Goal: Task Accomplishment & Management: Manage account settings

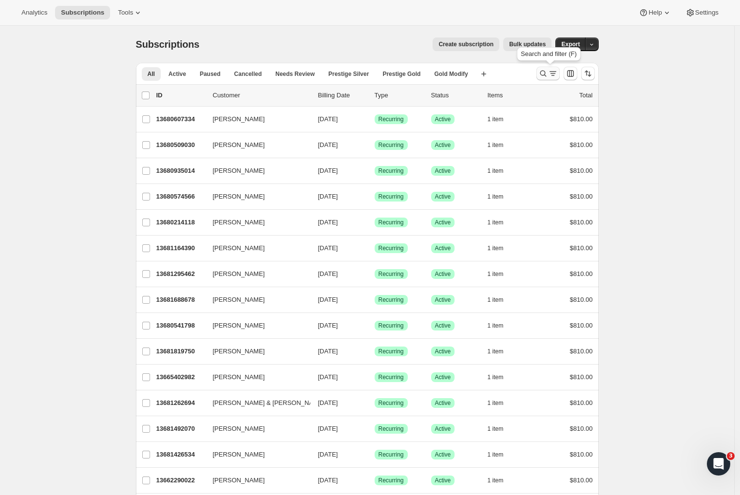
click at [548, 75] on icon "Search and filter results" at bounding box center [543, 74] width 10 height 10
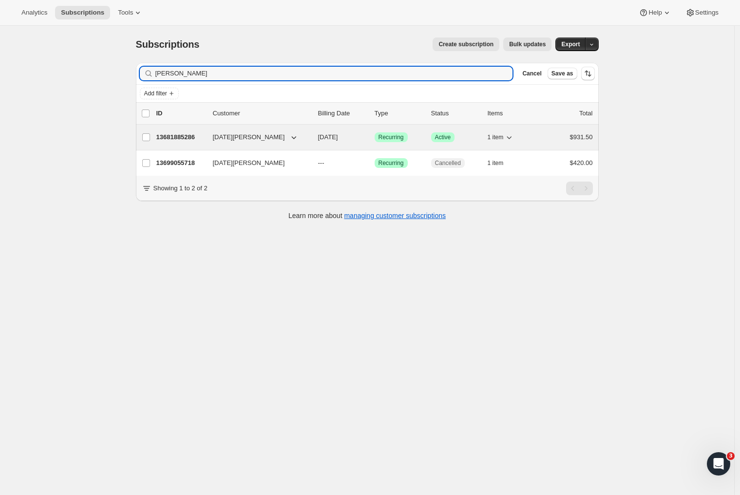
type input "noel"
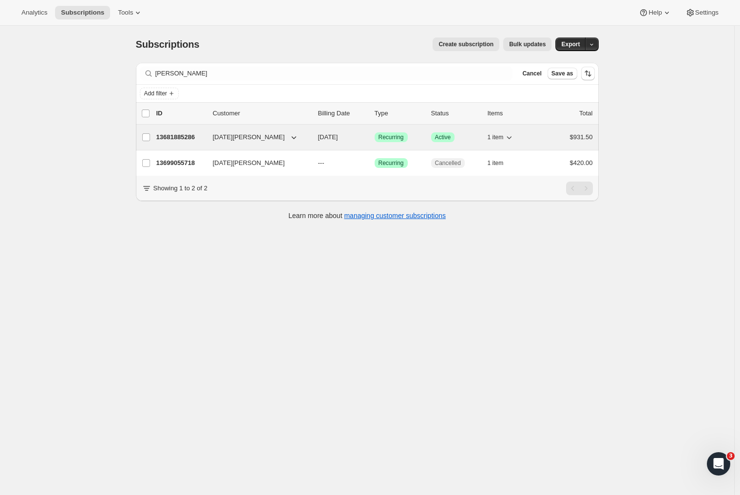
click at [182, 137] on p "13681885286" at bounding box center [180, 137] width 49 height 10
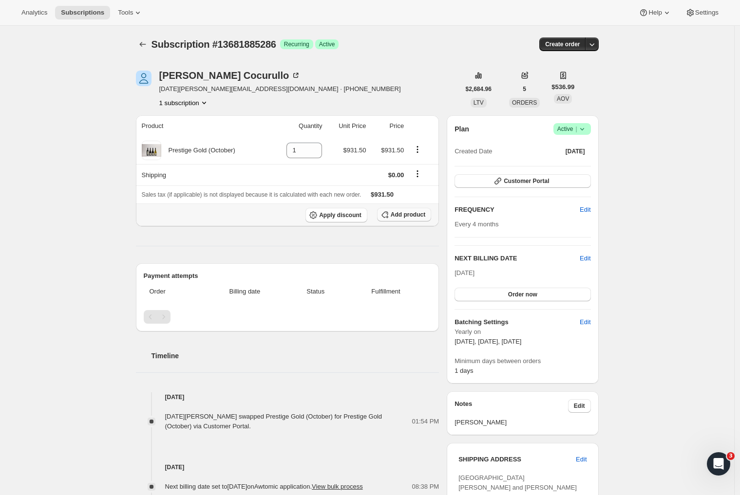
click at [413, 215] on span "Add product" at bounding box center [408, 215] width 35 height 8
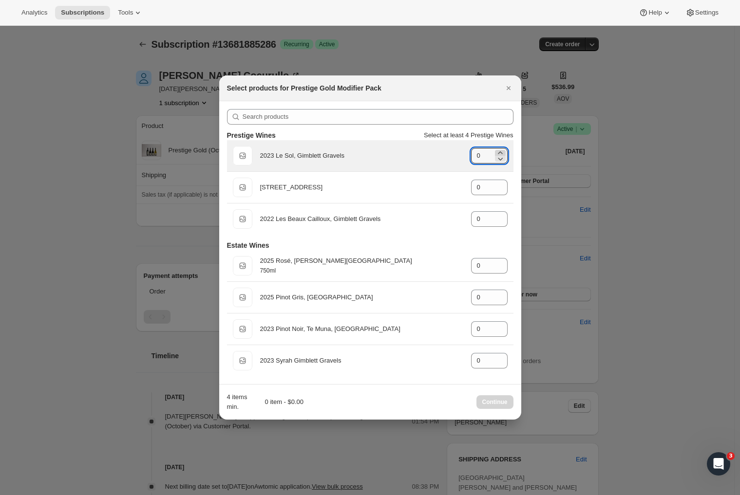
click at [498, 150] on icon ":rd5:" at bounding box center [500, 153] width 10 height 10
click at [503, 159] on icon ":rd5:" at bounding box center [500, 159] width 10 height 10
type input "1"
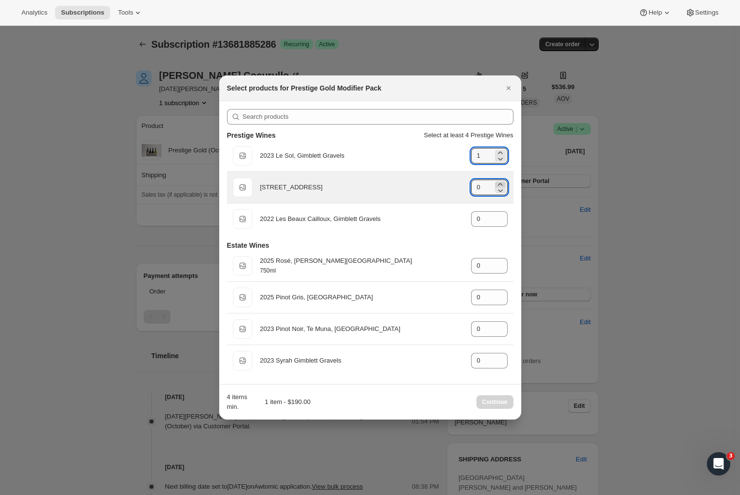
click at [502, 182] on icon ":rd5:" at bounding box center [500, 185] width 10 height 10
type input "2"
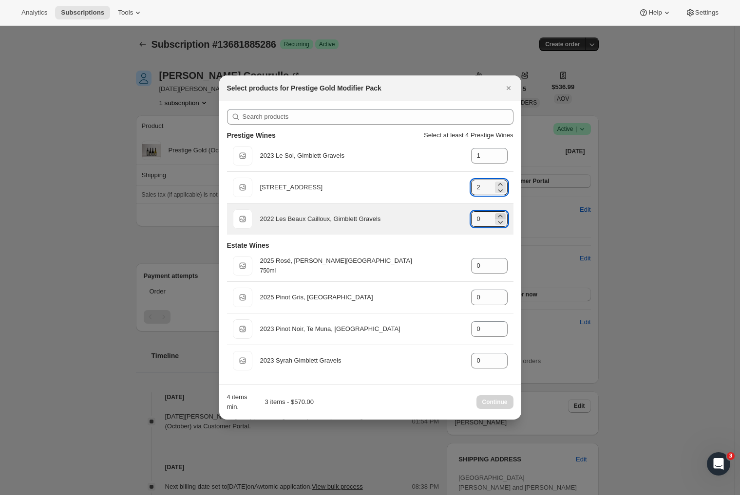
click at [501, 214] on icon ":rd5:" at bounding box center [500, 216] width 10 height 10
type input "1"
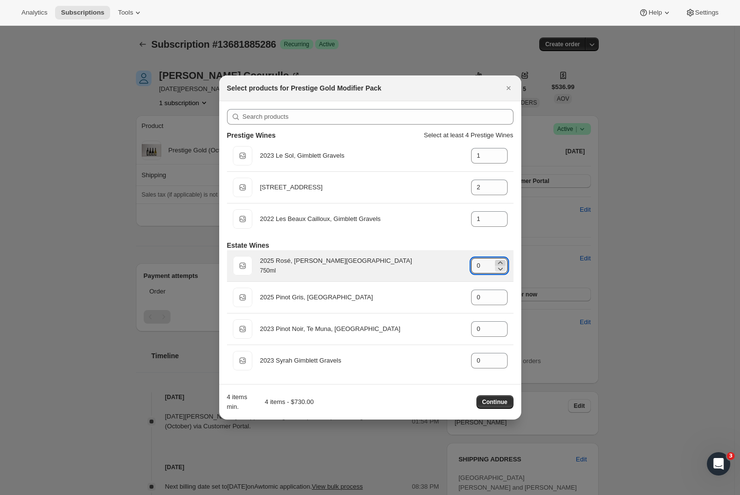
click at [497, 263] on icon ":rd5:" at bounding box center [500, 263] width 10 height 10
click at [498, 263] on icon ":rd5:" at bounding box center [500, 263] width 10 height 10
click at [500, 268] on icon ":rd5:" at bounding box center [500, 269] width 10 height 10
type input "2"
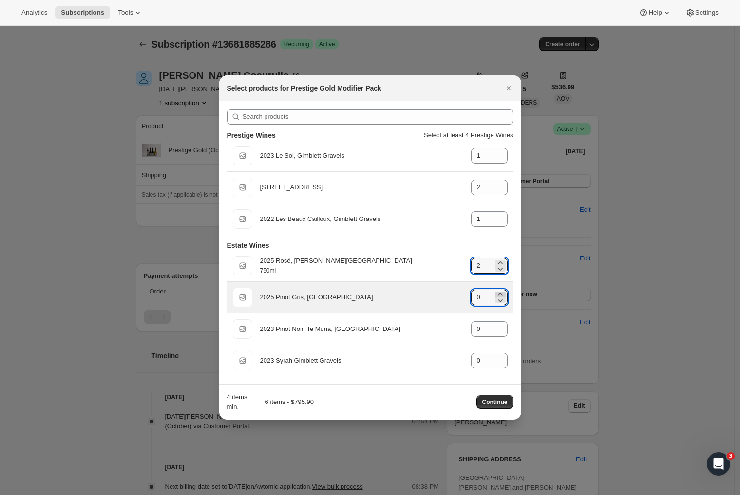
click at [501, 293] on icon ":rd5:" at bounding box center [500, 295] width 10 height 10
type input "2"
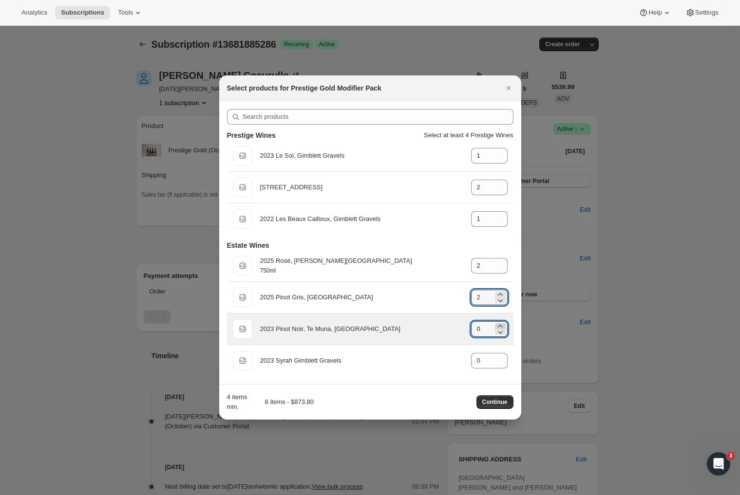
click at [500, 324] on icon ":rd5:" at bounding box center [500, 326] width 10 height 10
type input "2"
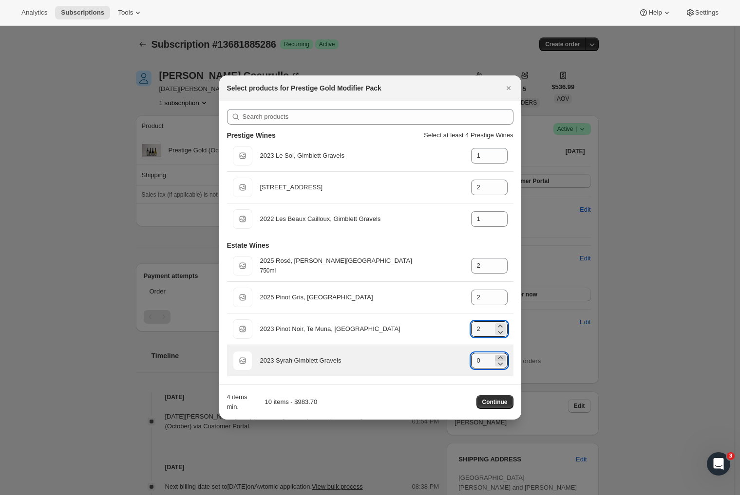
click at [503, 354] on icon ":rd5:" at bounding box center [500, 358] width 10 height 10
click at [503, 355] on icon ":rd5:" at bounding box center [500, 358] width 10 height 10
type input "2"
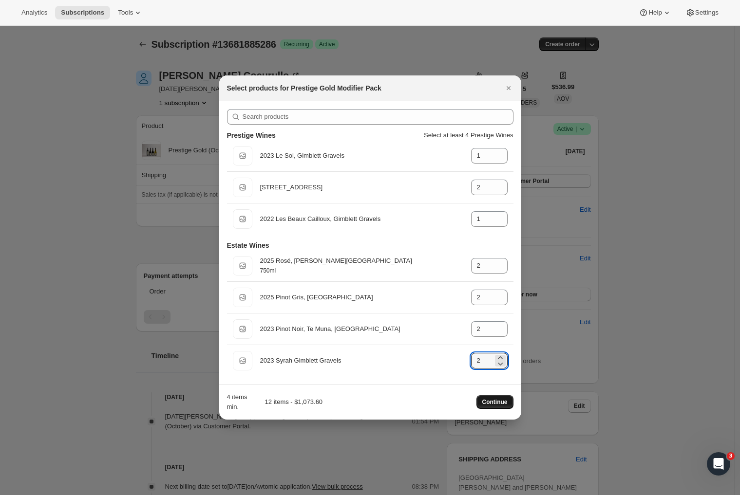
click at [493, 405] on span "Continue" at bounding box center [494, 402] width 25 height 8
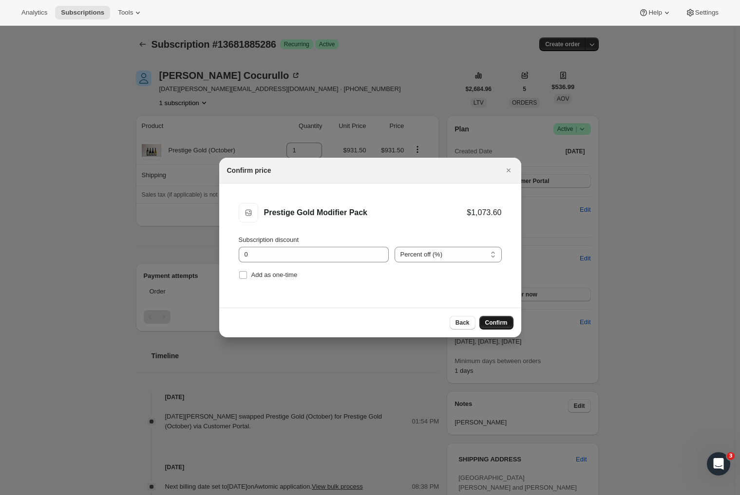
click at [492, 325] on span "Confirm" at bounding box center [496, 323] width 22 height 8
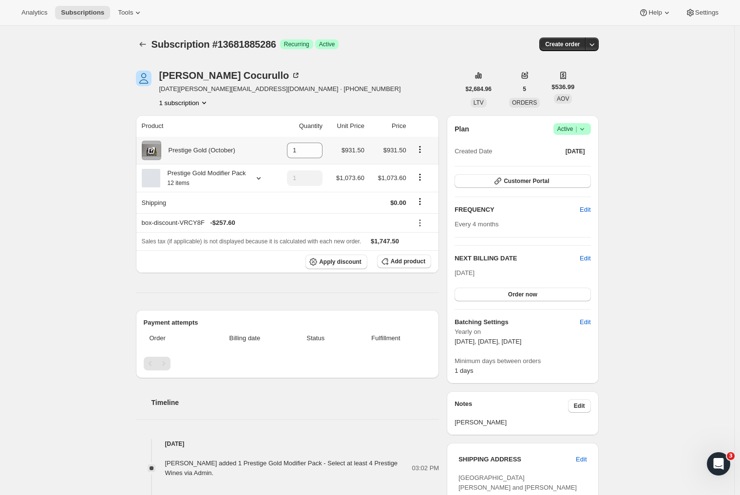
click at [421, 149] on icon "Product actions" at bounding box center [420, 150] width 10 height 10
click at [426, 95] on div "Noel Cocurullo noel.cocurullo@yahoo.co.nz · +64272430503 1 subscription" at bounding box center [298, 89] width 324 height 37
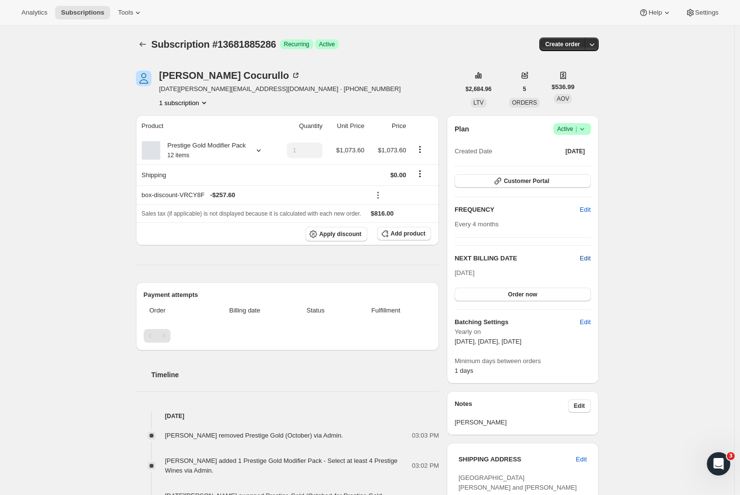
click at [590, 259] on span "Edit" at bounding box center [585, 259] width 11 height 10
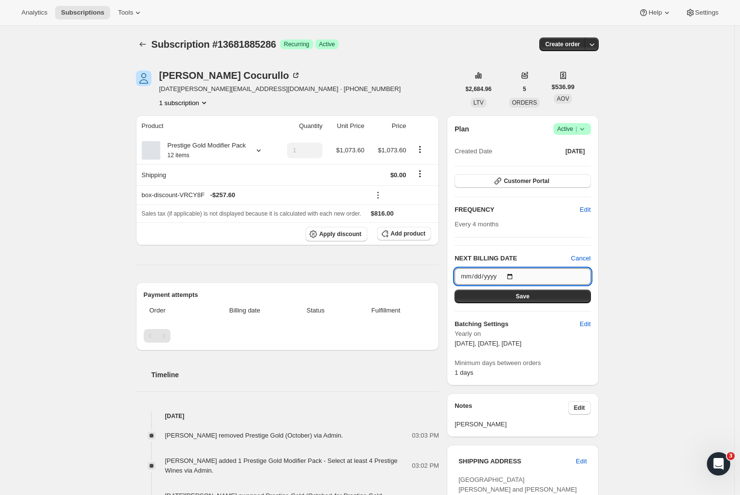
click at [519, 275] on input "2025-10-05" at bounding box center [522, 276] width 136 height 17
type input "2025-10-13"
click at [571, 298] on button "Save" at bounding box center [522, 297] width 136 height 14
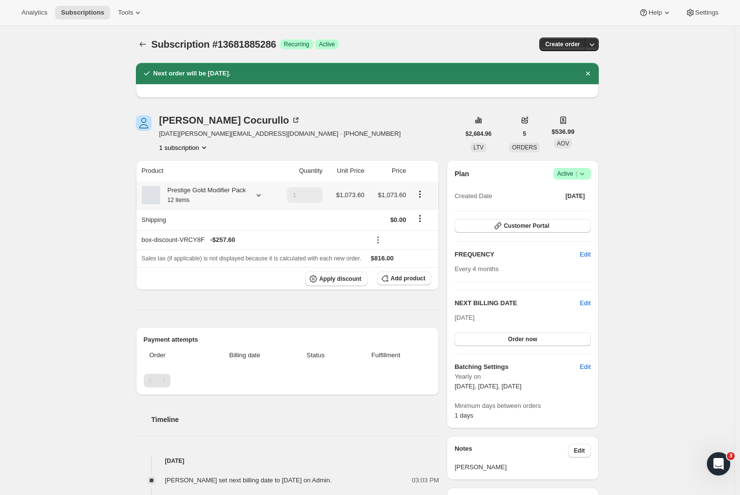
click at [263, 200] on icon at bounding box center [259, 195] width 10 height 10
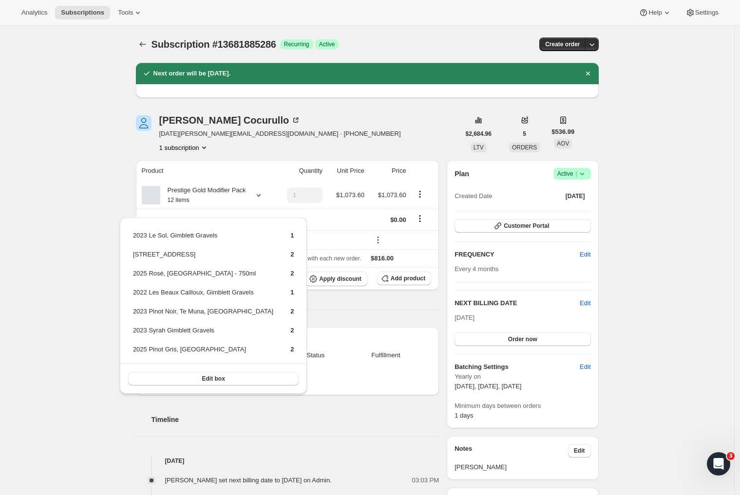
click at [361, 141] on div "Noel Cocurullo noel.cocurullo@yahoo.co.nz · +64272430503 1 subscription" at bounding box center [298, 133] width 324 height 37
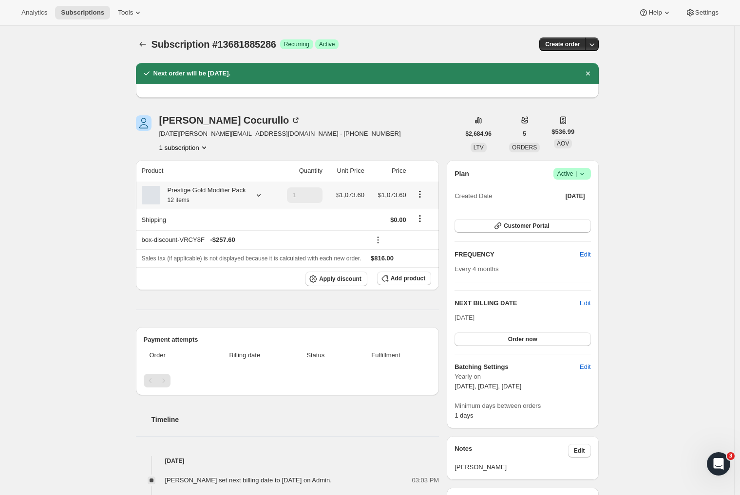
click at [420, 195] on icon "Product actions" at bounding box center [419, 193] width 1 height 1
click at [379, 146] on div "Noel Cocurullo noel.cocurullo@yahoo.co.nz · +64272430503 1 subscription" at bounding box center [298, 133] width 324 height 37
click at [532, 227] on span "Customer Portal" at bounding box center [526, 226] width 45 height 8
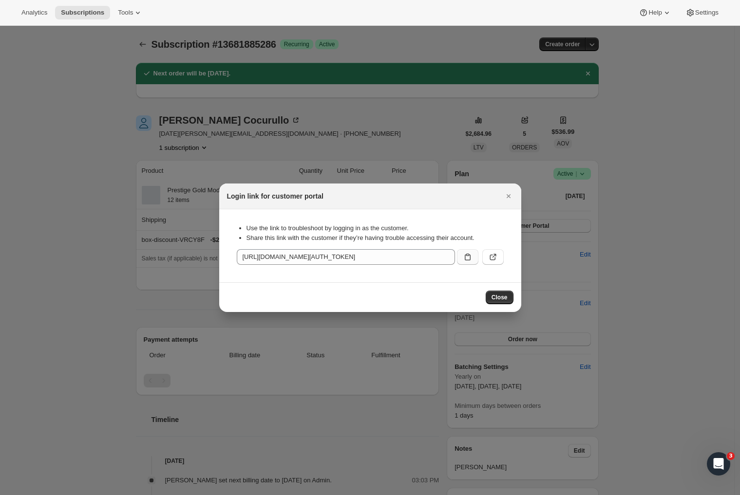
click at [469, 257] on icon ":r89:" at bounding box center [468, 257] width 10 height 10
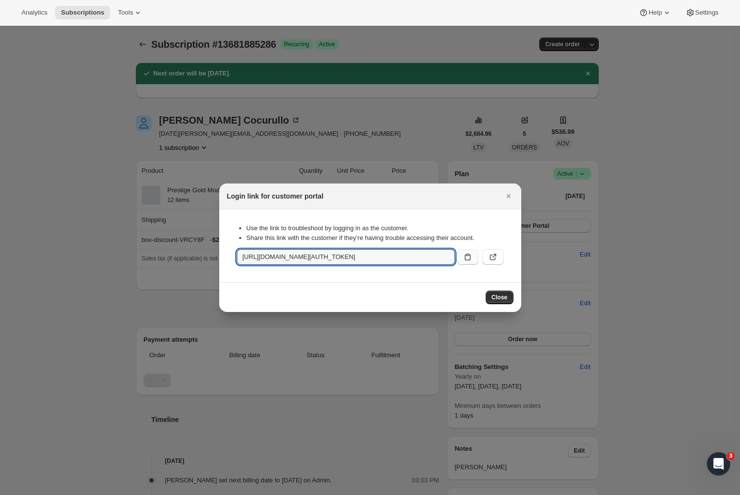
click at [510, 196] on icon "Close" at bounding box center [509, 196] width 10 height 10
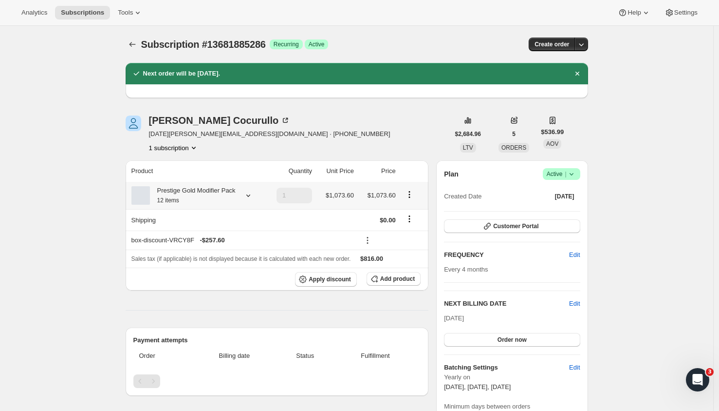
click at [412, 197] on icon "Product actions" at bounding box center [410, 194] width 10 height 10
click at [409, 216] on span "Edit box" at bounding box center [412, 219] width 23 height 7
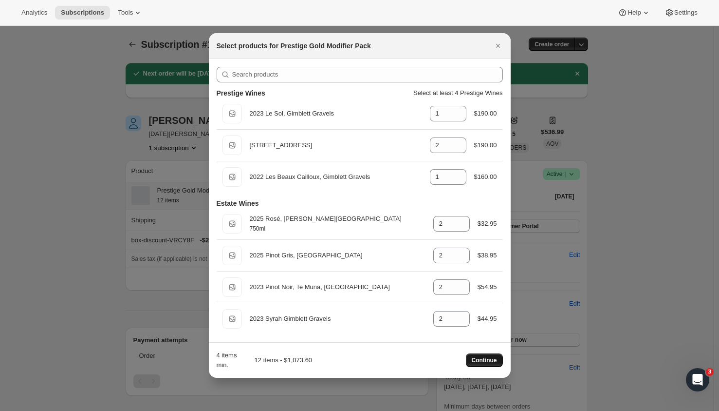
click at [487, 360] on span "Continue" at bounding box center [484, 360] width 25 height 8
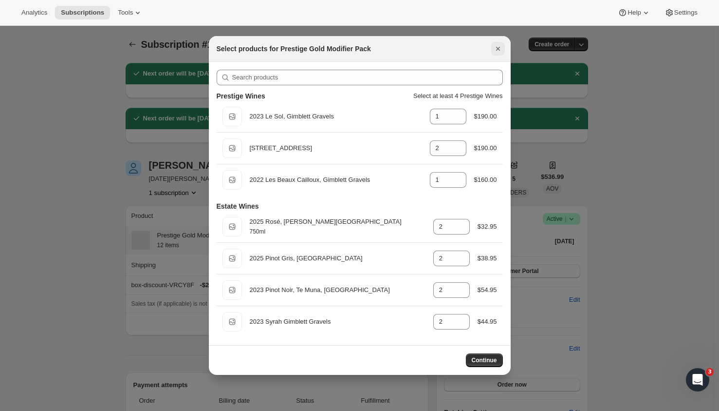
click at [499, 50] on icon "Close" at bounding box center [498, 49] width 4 height 4
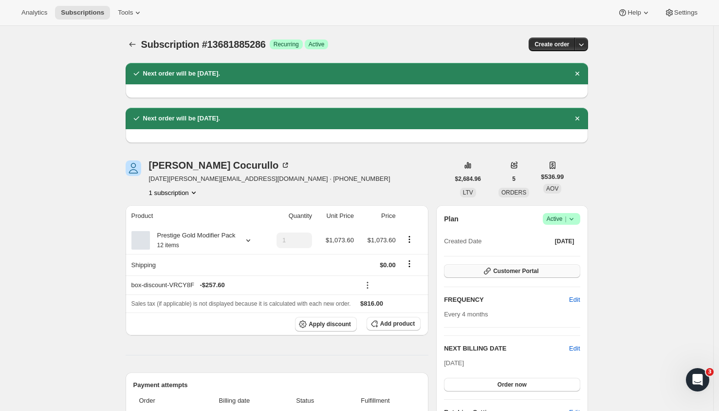
click at [527, 270] on span "Customer Portal" at bounding box center [515, 271] width 45 height 8
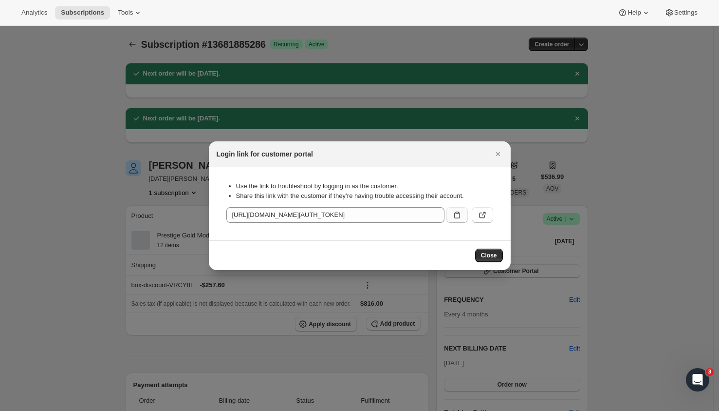
click at [459, 212] on icon ":re3:" at bounding box center [457, 215] width 10 height 10
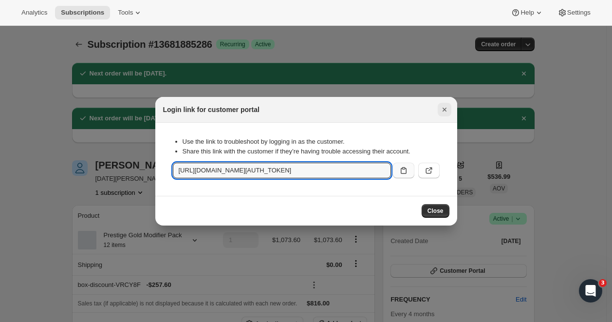
click at [448, 109] on icon "Close" at bounding box center [445, 110] width 10 height 10
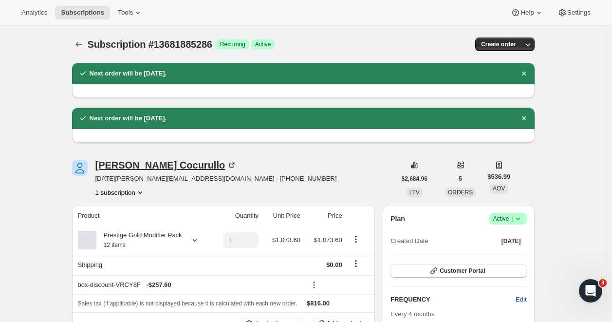
click at [229, 165] on icon at bounding box center [231, 165] width 5 height 5
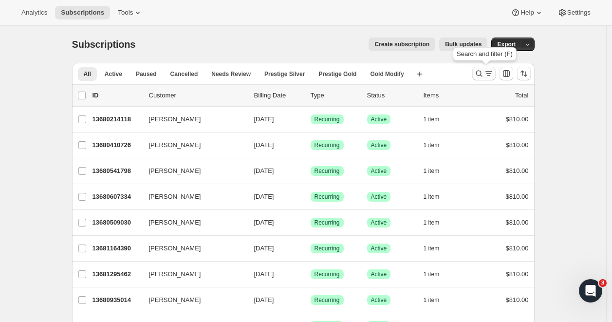
click at [484, 72] on icon "Search and filter results" at bounding box center [479, 74] width 10 height 10
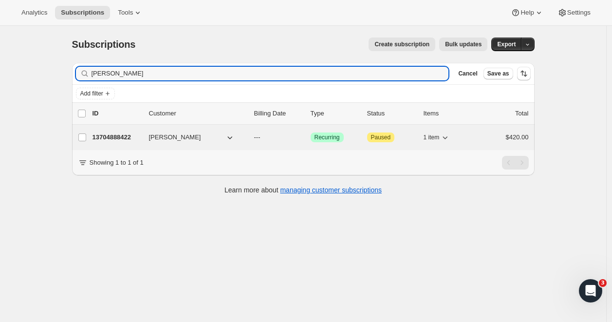
type input "Emma barton"
click at [124, 136] on p "13704888422" at bounding box center [117, 137] width 49 height 10
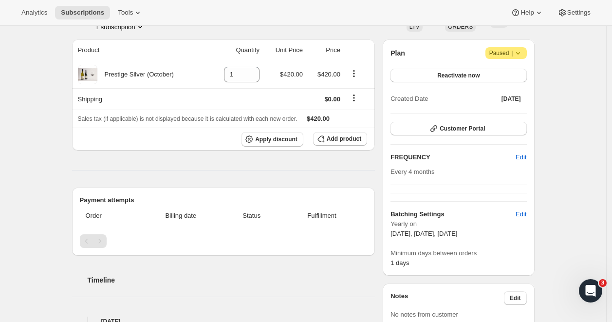
scroll to position [109, 0]
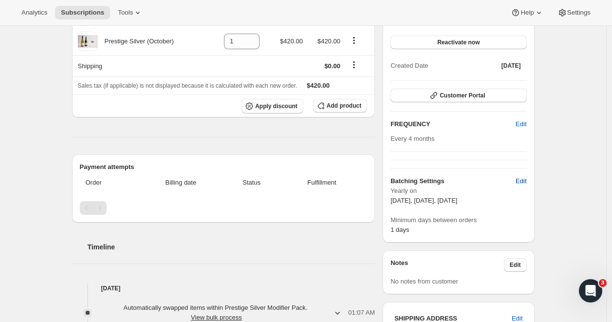
click at [524, 179] on span "Edit" at bounding box center [521, 181] width 11 height 10
select select "YEARDAY"
select select "2"
select select "13"
select select "6"
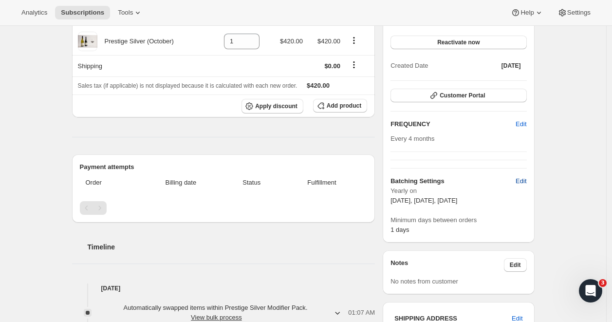
select select "13"
select select "10"
select select "13"
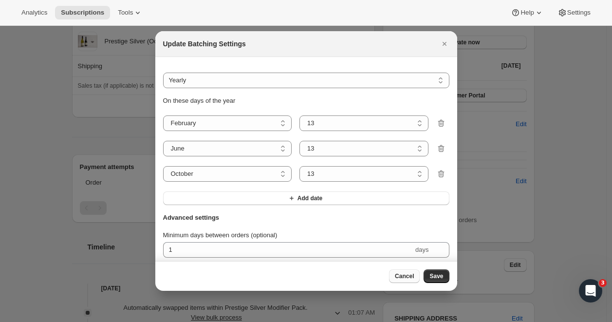
click at [406, 277] on span "Cancel" at bounding box center [404, 276] width 19 height 8
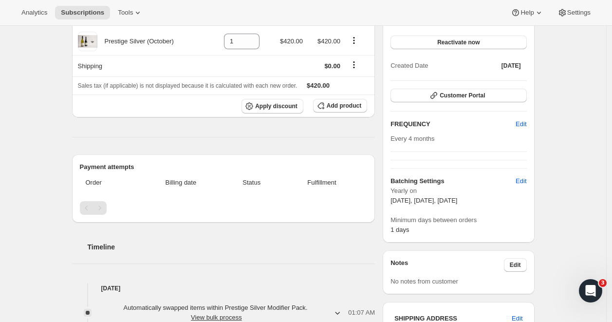
click at [145, 139] on div "Product Quantity Unit Price Price Prestige Silver (October) 1 $420.00 $420.00 S…" at bounding box center [223, 194] width 303 height 376
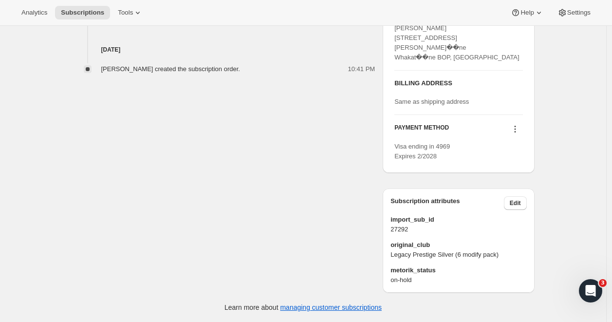
scroll to position [427, 0]
drag, startPoint x: 517, startPoint y: 254, endPoint x: 390, endPoint y: 258, distance: 127.1
click at [390, 258] on div "Subscription attributes Edit import_sub_id 27292 original_club Legacy Prestige …" at bounding box center [458, 240] width 151 height 104
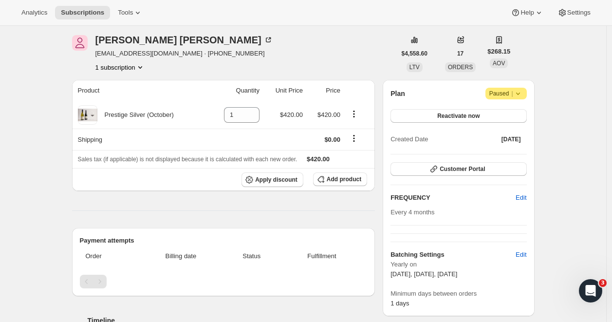
scroll to position [50, 0]
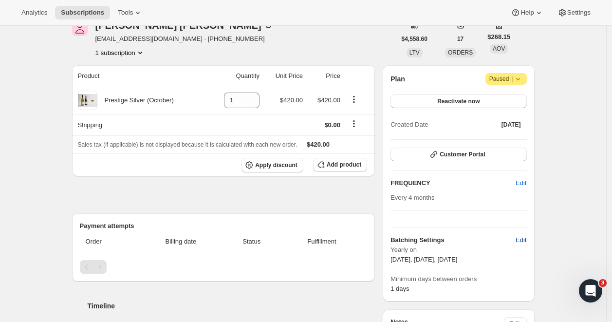
click at [524, 243] on span "Edit" at bounding box center [521, 240] width 11 height 10
select select "YEARDAY"
select select "2"
select select "13"
select select "6"
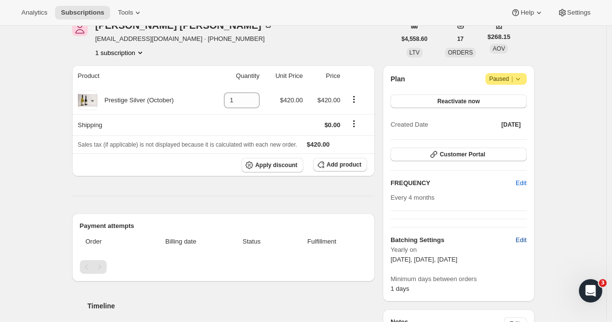
select select "13"
select select "10"
select select "13"
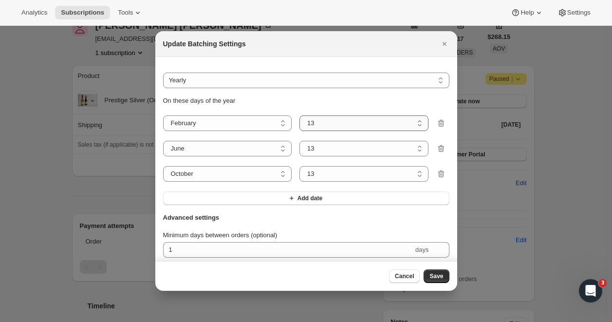
select select "8"
click at [434, 275] on span "Save" at bounding box center [437, 276] width 14 height 8
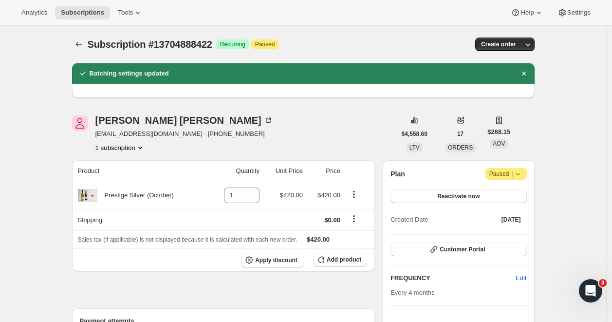
scroll to position [0, 0]
click at [80, 43] on icon "Subscriptions" at bounding box center [79, 44] width 10 height 10
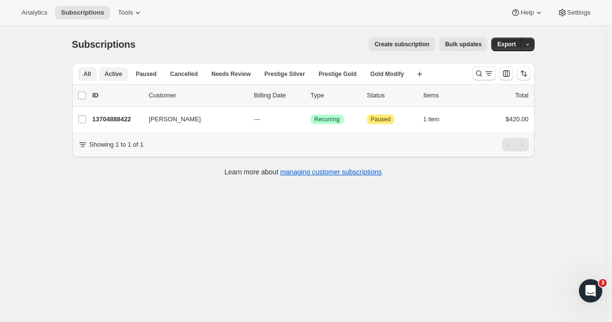
click at [118, 74] on span "Active" at bounding box center [114, 74] width 18 height 8
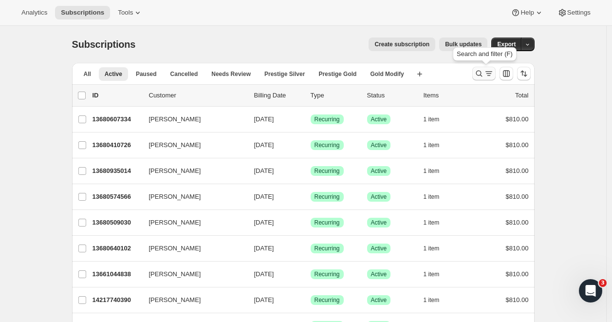
click at [482, 71] on icon "Search and filter results" at bounding box center [479, 74] width 6 height 6
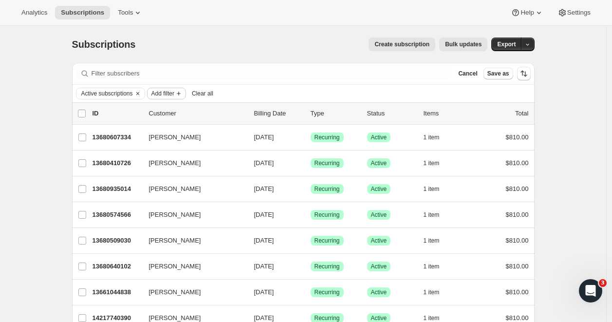
click at [173, 92] on span "Add filter" at bounding box center [162, 94] width 23 height 8
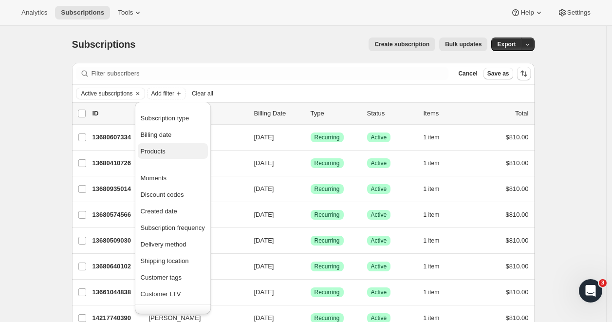
click at [156, 156] on span "Products" at bounding box center [173, 152] width 64 height 10
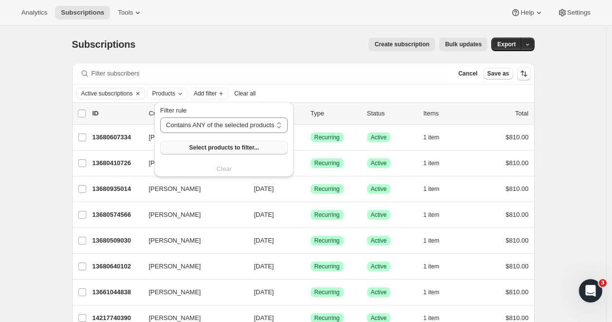
click at [237, 144] on span "Select products to filter..." at bounding box center [224, 148] width 70 height 8
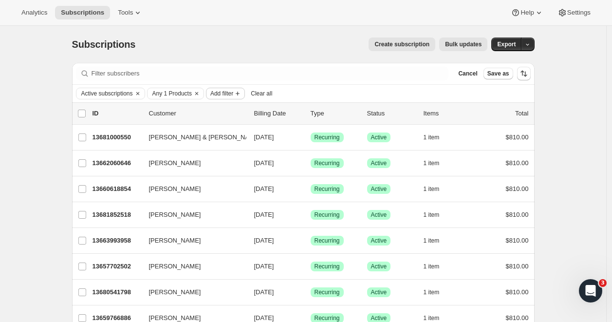
click at [233, 93] on span "Add filter" at bounding box center [221, 94] width 23 height 8
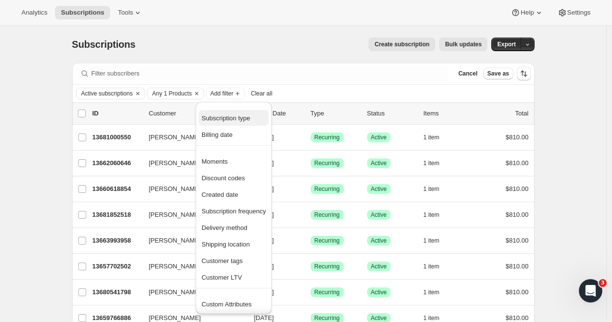
click at [242, 114] on span "Subscription type" at bounding box center [226, 117] width 49 height 7
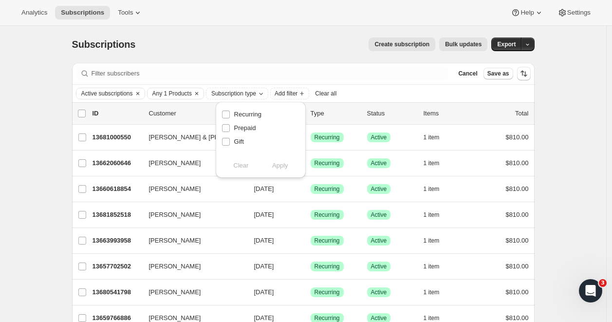
click at [256, 56] on div "Subscriptions. This page is ready Subscriptions Create subscription Bulk update…" at bounding box center [303, 44] width 463 height 37
click at [233, 90] on span "Add filter" at bounding box center [221, 94] width 23 height 8
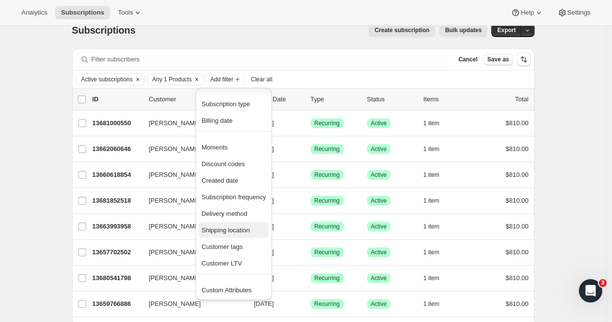
scroll to position [16, 0]
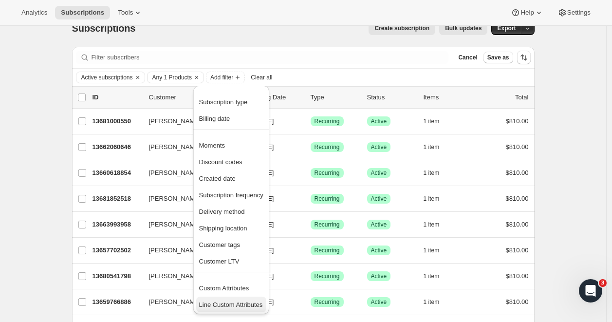
click at [232, 302] on span "Line Custom Attributes" at bounding box center [231, 304] width 64 height 7
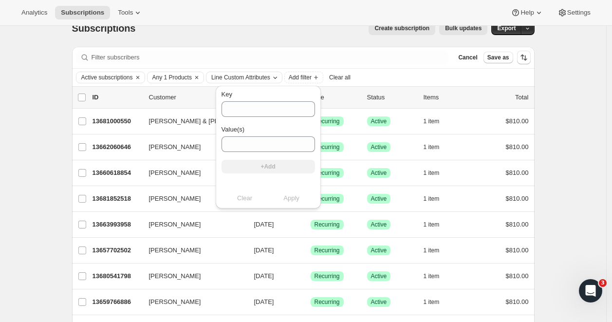
click at [270, 79] on span "Line Custom Attributes" at bounding box center [240, 78] width 59 height 8
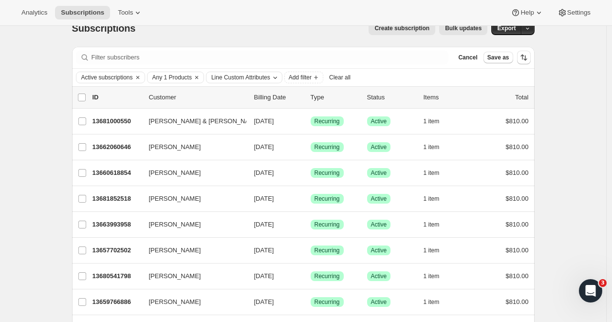
click at [270, 79] on span "Line Custom Attributes" at bounding box center [240, 78] width 59 height 8
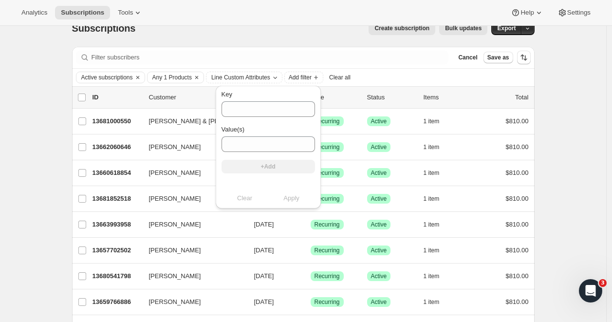
click at [245, 199] on div "Clear Apply" at bounding box center [269, 198] width 94 height 10
click at [312, 79] on span "Add filter" at bounding box center [300, 78] width 23 height 8
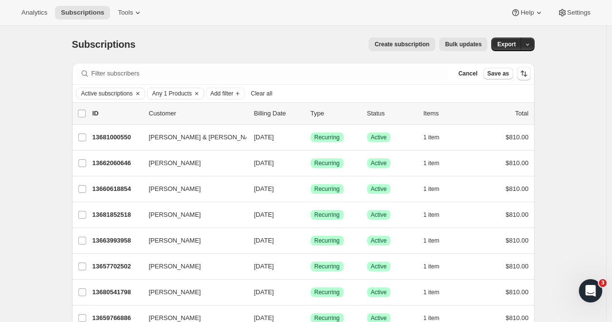
scroll to position [0, 0]
click at [229, 95] on span "Add filter" at bounding box center [221, 94] width 23 height 8
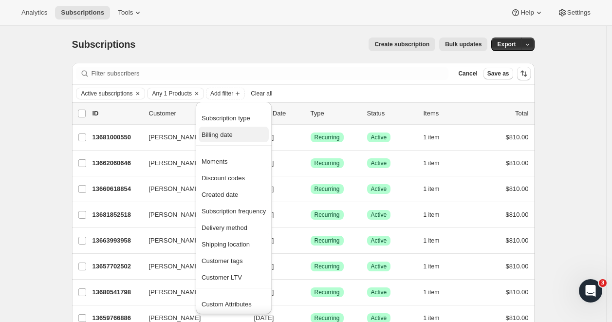
click at [225, 135] on span "Billing date" at bounding box center [217, 134] width 31 height 7
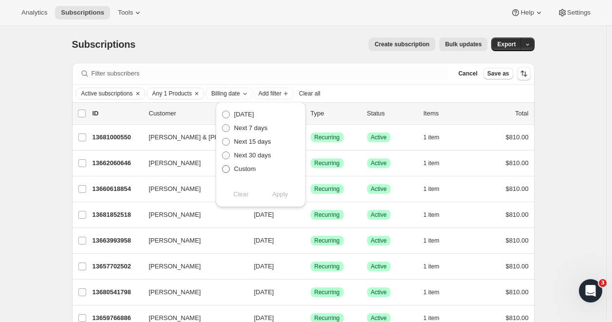
click at [226, 168] on span at bounding box center [226, 169] width 8 height 8
click at [223, 166] on input "Custom" at bounding box center [222, 165] width 0 height 0
radio input "true"
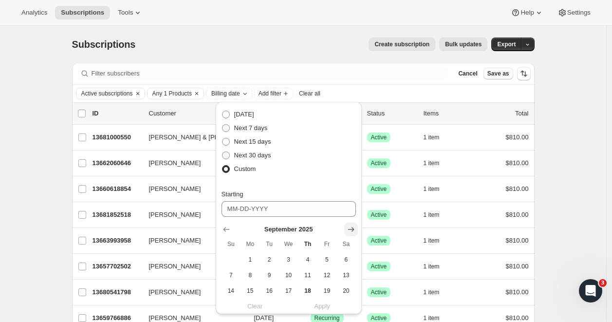
click at [346, 232] on icon "Show next month, October 2025" at bounding box center [351, 230] width 10 height 10
click at [237, 276] on button "5" at bounding box center [231, 275] width 19 height 16
type input "10-05-2025"
click at [322, 306] on div "Clear Apply" at bounding box center [289, 306] width 134 height 10
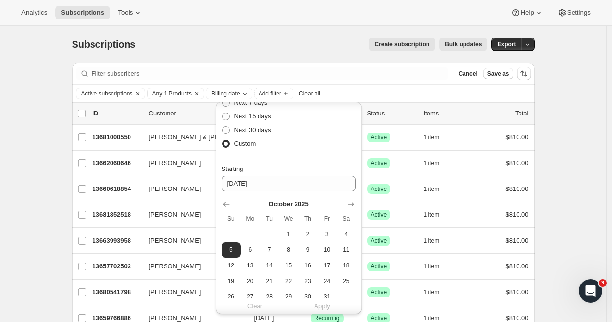
scroll to position [25, 0]
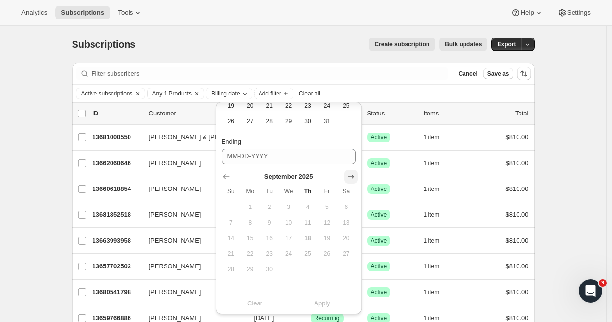
click at [347, 180] on icon "Show next month, October 2025" at bounding box center [351, 177] width 10 height 10
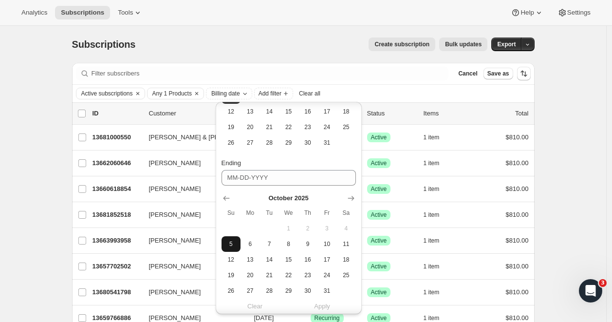
click at [231, 245] on span "5" at bounding box center [230, 244] width 11 height 8
type input "10-05-2025"
click at [318, 304] on span "Apply" at bounding box center [322, 306] width 16 height 10
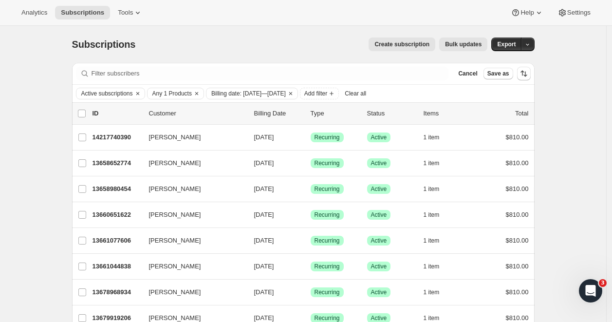
scroll to position [0, 0]
click at [286, 94] on span "Billing date: Oct 5, 2025—Oct 5, 2025" at bounding box center [248, 94] width 75 height 8
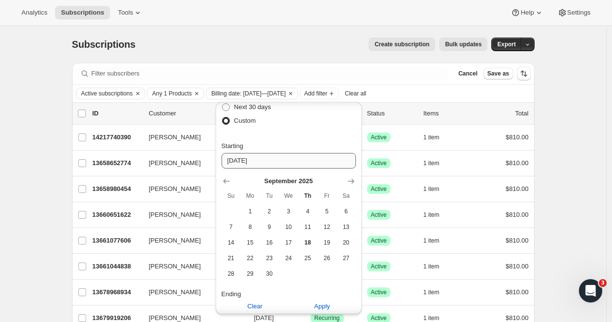
scroll to position [48, 0]
click at [351, 182] on icon "Show next month, October 2025" at bounding box center [351, 182] width 10 height 10
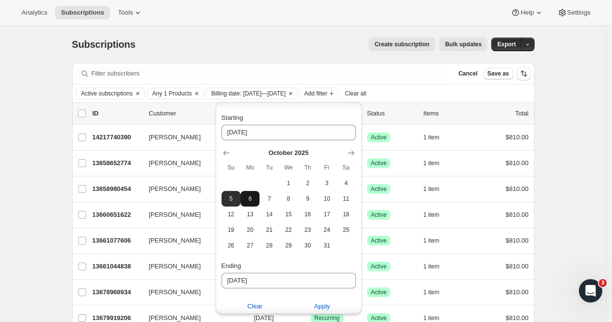
scroll to position [77, 0]
click at [251, 200] on span "6" at bounding box center [249, 198] width 11 height 8
type input "10-06-2025"
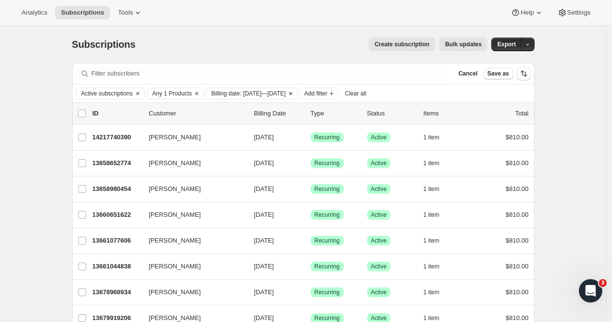
scroll to position [0, 0]
click at [286, 91] on span "Billing date: Oct 5, 2025—Oct 5, 2025" at bounding box center [248, 94] width 75 height 8
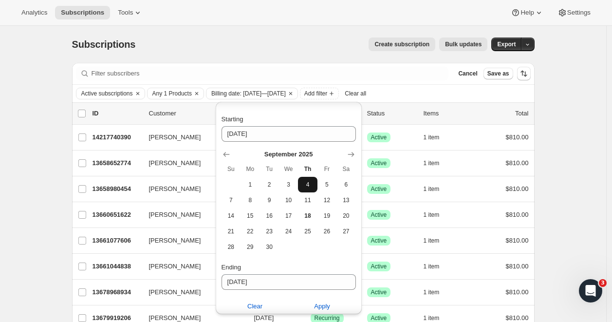
scroll to position [75, 0]
click at [352, 152] on icon "Show next month, October 2025" at bounding box center [351, 155] width 10 height 10
click at [255, 202] on span "6" at bounding box center [249, 201] width 11 height 8
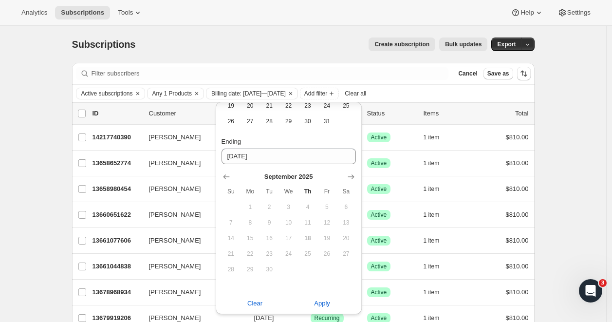
scroll to position [201, 0]
click at [321, 304] on span "Apply" at bounding box center [322, 304] width 16 height 10
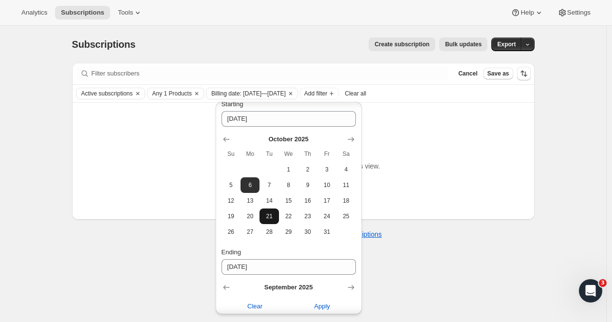
scroll to position [89, 0]
click at [253, 187] on span "6" at bounding box center [249, 186] width 11 height 8
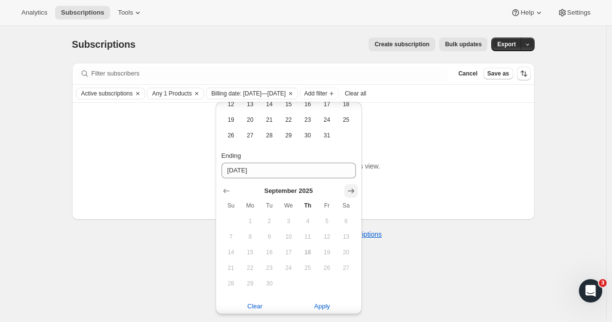
click at [350, 187] on icon "Show next month, October 2025" at bounding box center [351, 191] width 10 height 10
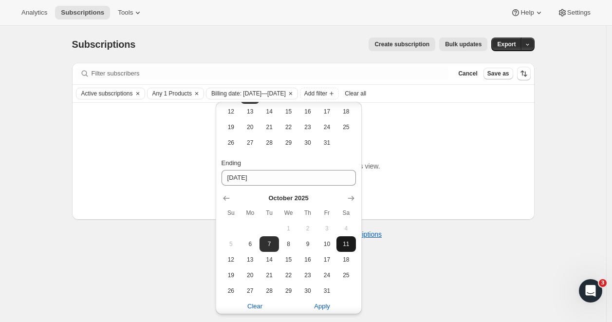
click at [338, 242] on button "11" at bounding box center [346, 244] width 19 height 16
type input "10-11-2025"
click at [318, 305] on span "Apply" at bounding box center [322, 306] width 16 height 10
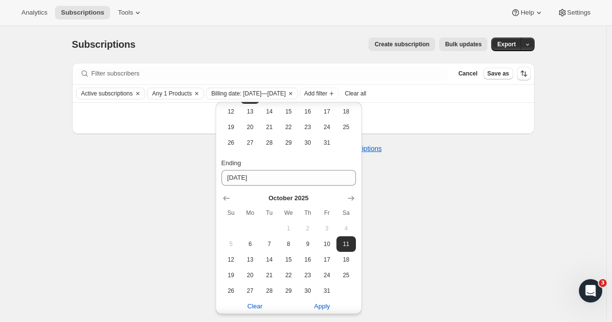
click at [178, 244] on div "Subscriptions. This page is ready Subscriptions Create subscription Bulk update…" at bounding box center [303, 187] width 606 height 322
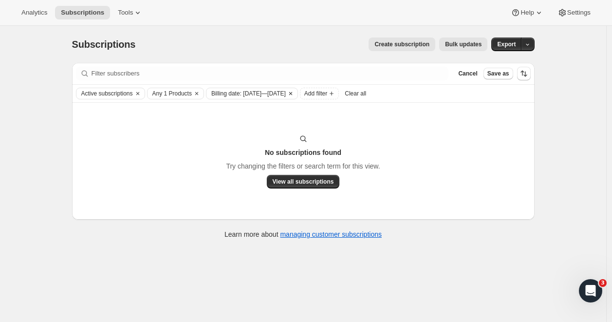
click at [286, 95] on span "Billing date: Oct 6, 2025—Oct 11, 2025" at bounding box center [248, 94] width 75 height 8
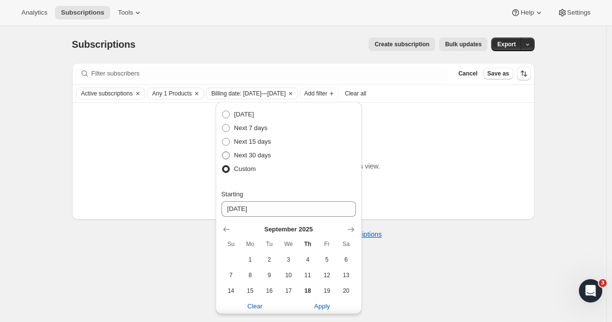
click at [227, 154] on span at bounding box center [226, 155] width 8 height 8
click at [223, 152] on input "Next 30 days" at bounding box center [222, 151] width 0 height 0
radio input "true"
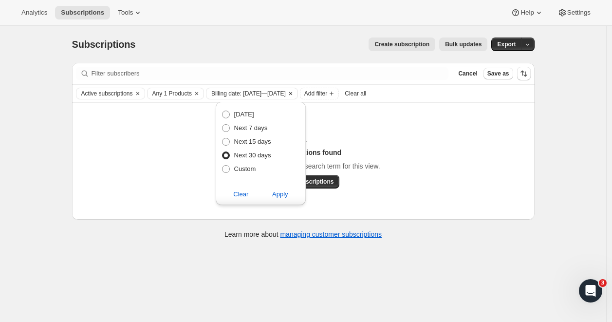
click at [295, 95] on icon "Clear" at bounding box center [291, 94] width 8 height 8
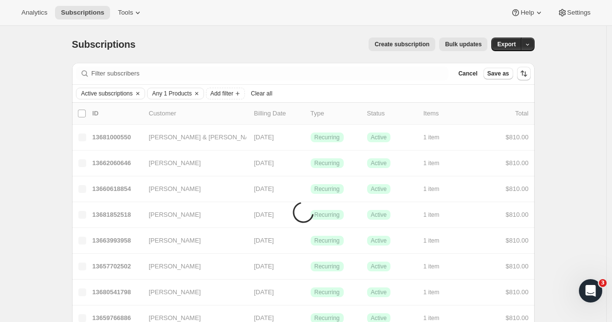
click at [337, 91] on div "Active subscriptions Any 1 Products Add filter Clear all" at bounding box center [303, 94] width 455 height 12
click at [468, 75] on span "Cancel" at bounding box center [467, 74] width 19 height 8
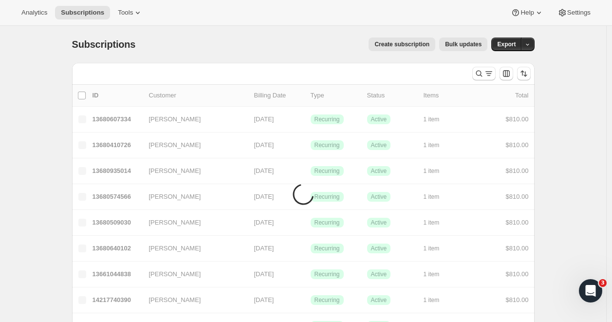
click at [471, 73] on div at bounding box center [501, 73] width 66 height 19
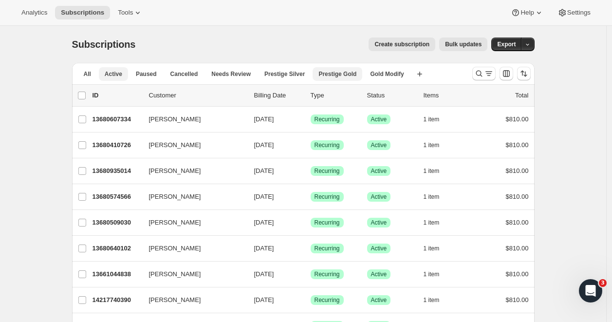
click at [335, 76] on span "Prestige Gold" at bounding box center [337, 74] width 38 height 8
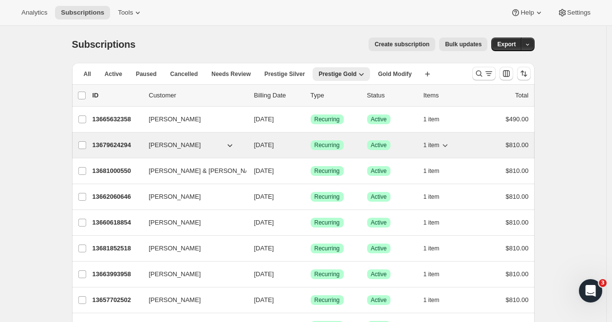
click at [125, 146] on p "13679624294" at bounding box center [117, 145] width 49 height 10
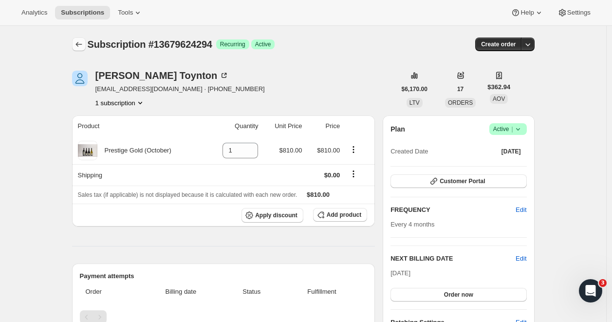
click at [81, 44] on icon "Subscriptions" at bounding box center [79, 44] width 10 height 10
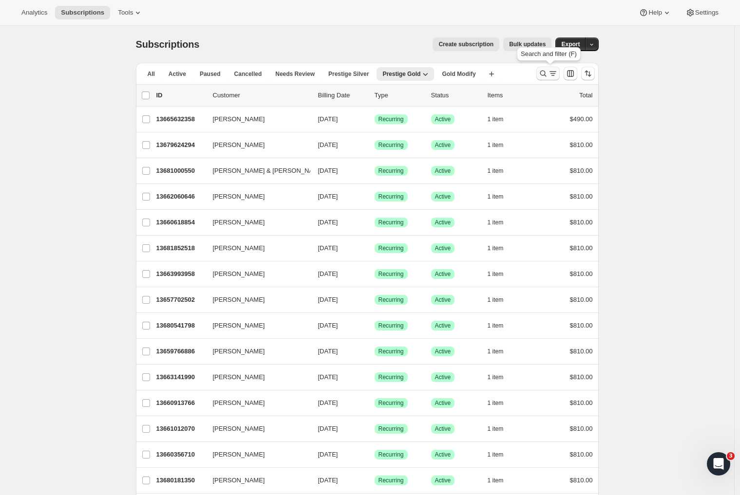
click at [552, 71] on icon "Search and filter results" at bounding box center [553, 74] width 10 height 10
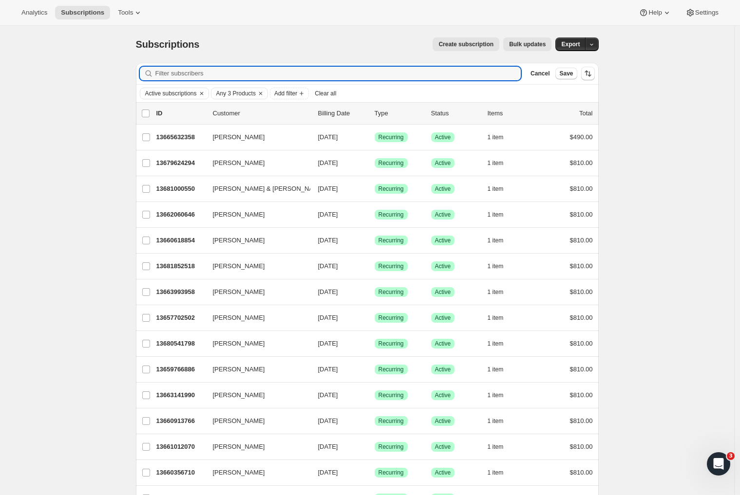
paste input "tjwebb42@icloud.com"
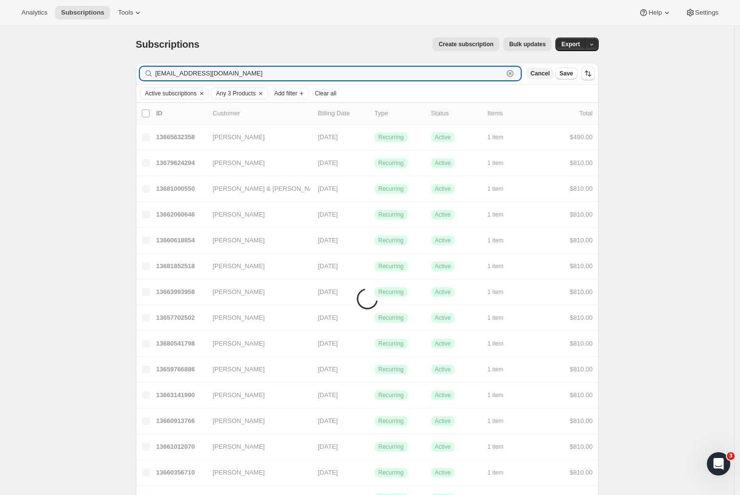
type input "tjwebb42@icloud.com"
click at [542, 71] on span "Cancel" at bounding box center [539, 74] width 19 height 8
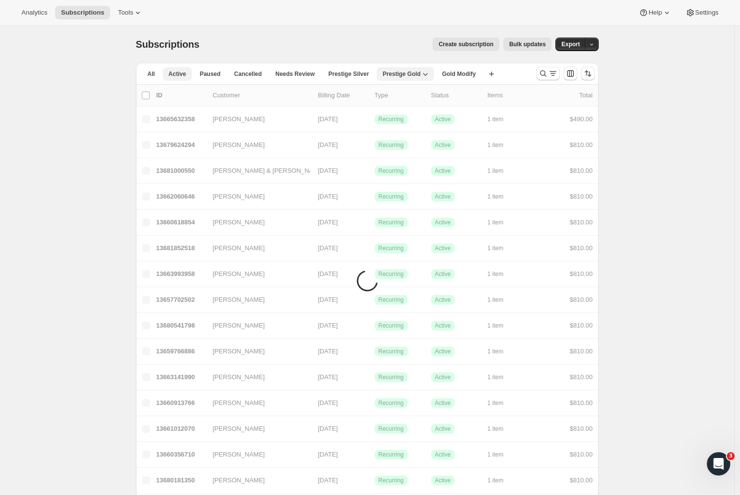
click at [181, 76] on span "Active" at bounding box center [177, 74] width 18 height 8
click at [542, 71] on icon "Search and filter results" at bounding box center [543, 74] width 10 height 10
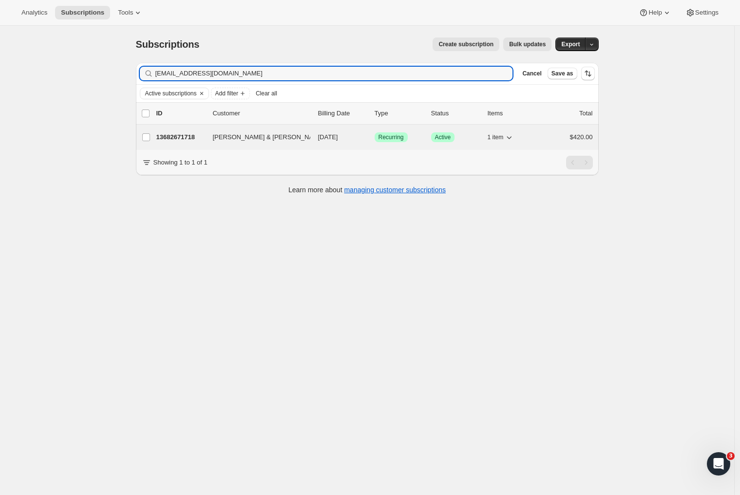
type input "tjwebb42@icloud.com"
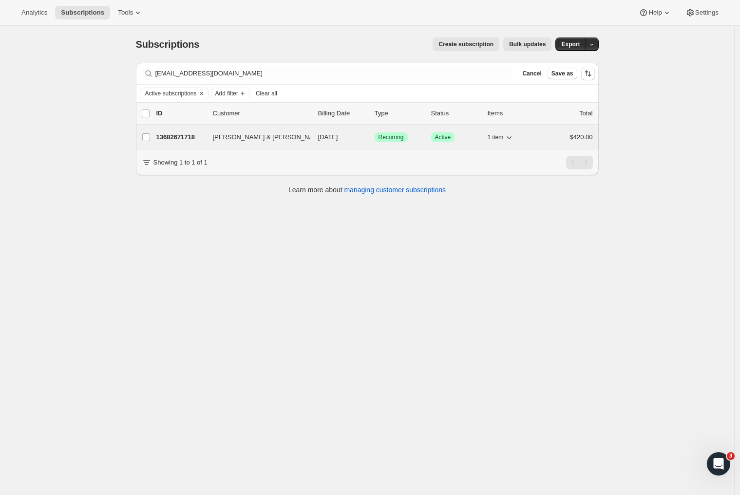
click at [167, 136] on p "13682671718" at bounding box center [180, 137] width 49 height 10
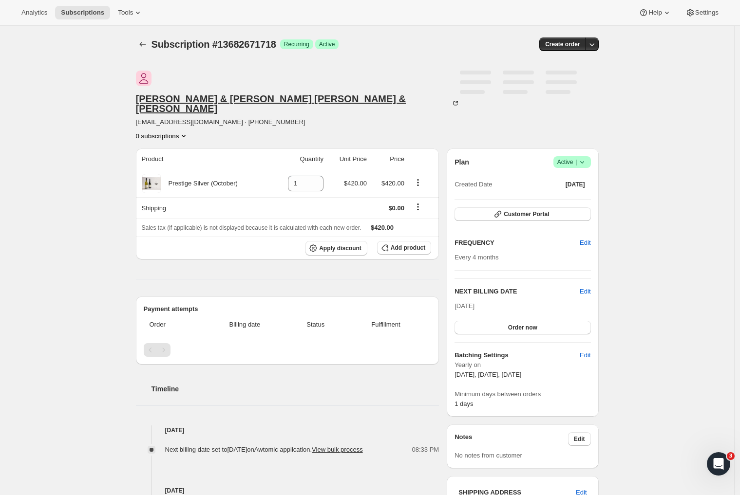
click at [327, 94] on div "Tracey-Jayne & Glenn Webb & Martin" at bounding box center [298, 103] width 324 height 19
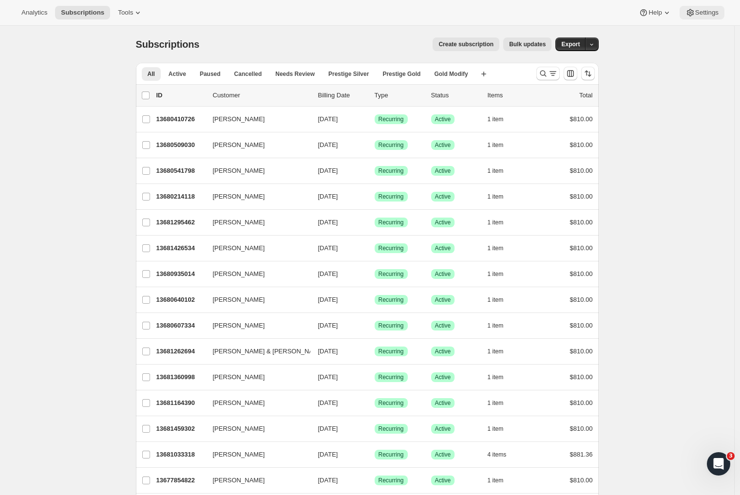
click at [703, 16] on span "Settings" at bounding box center [706, 13] width 23 height 8
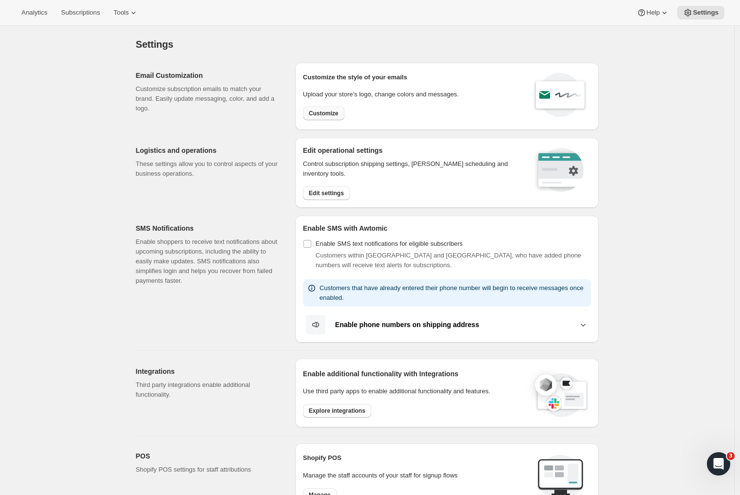
click at [342, 113] on button "Customize" at bounding box center [323, 114] width 41 height 14
select select "subscriptionMessage"
select select "5"
select select "15"
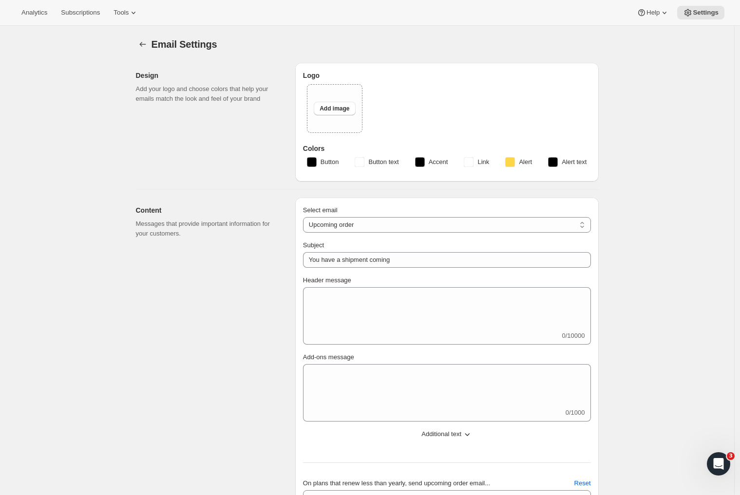
type input "2 Week Reminder: Prestige Wine Club Shipment"
type textarea "We’ll be sending your Spring Shipment in just two weeks’ time. Please take a mo…"
select select "14"
type input "Prestige Wine Club"
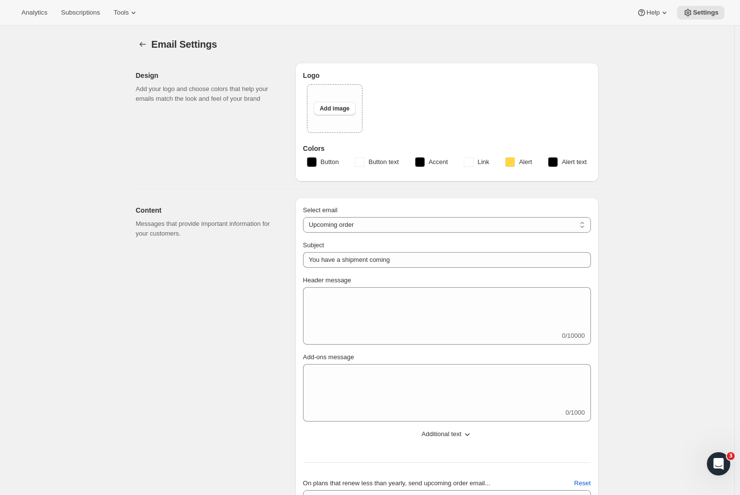
checkbox input "false"
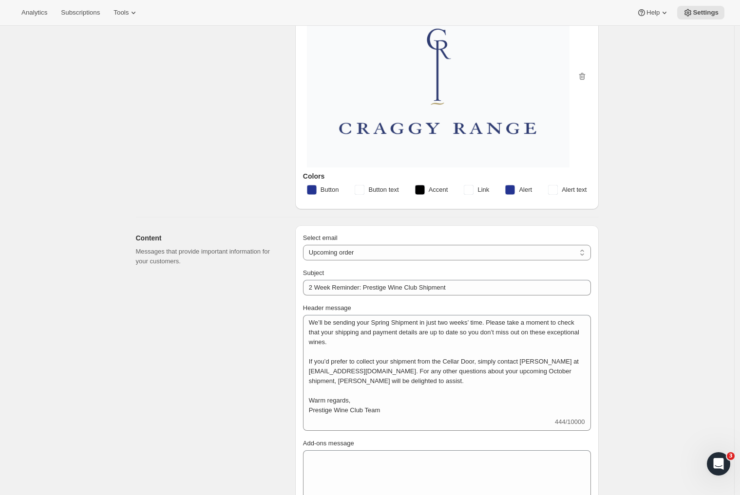
scroll to position [166, 0]
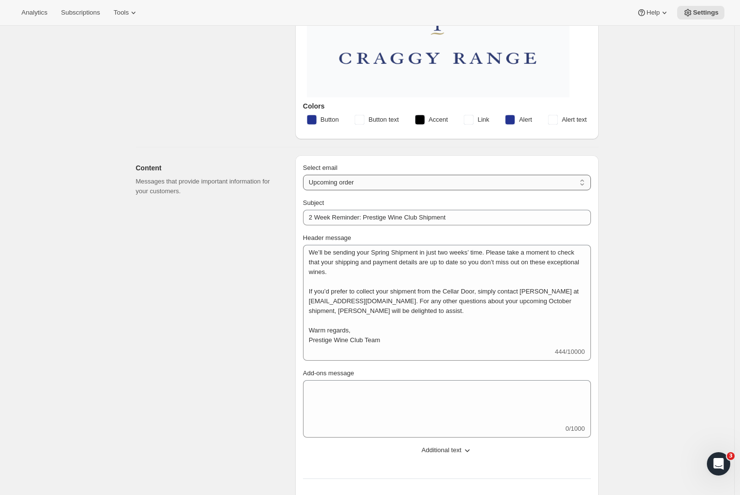
select select "welcomeMessage"
type input "Welcome to the Prestige Wine Club"
type textarea "<p>Thank you for joining our Prestige Wine Club - we’re absolutely delighted to…"
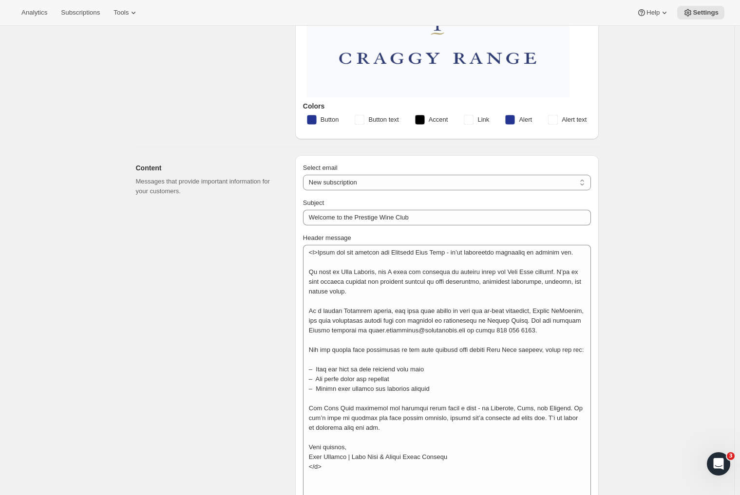
scroll to position [168, 0]
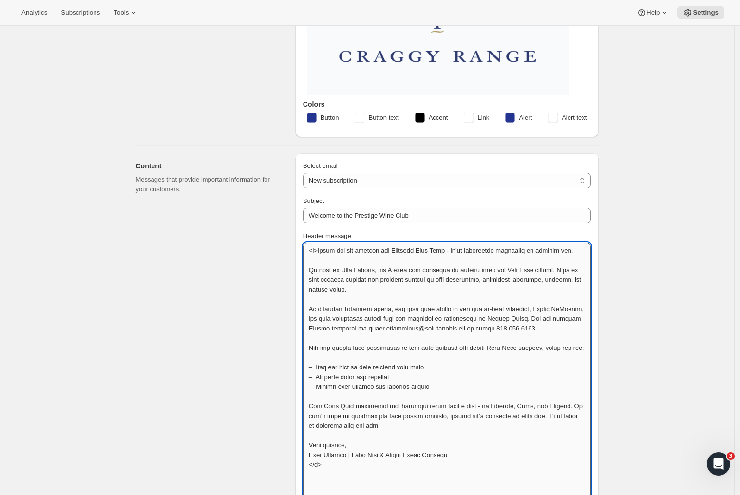
click at [322, 251] on textarea "Header message" at bounding box center [447, 372] width 288 height 258
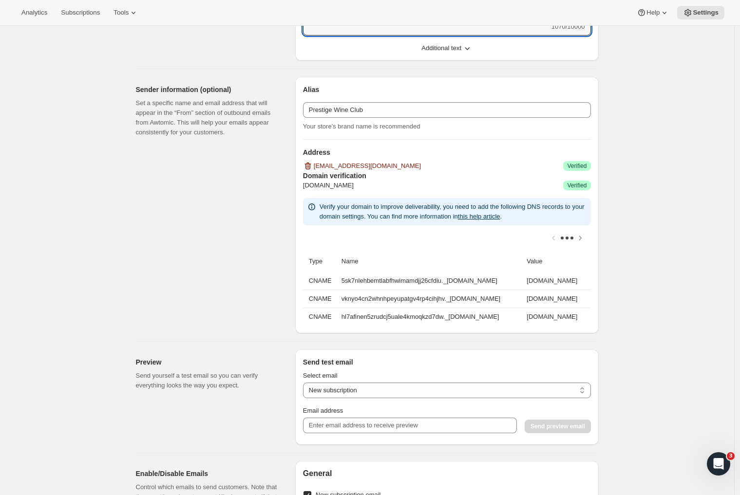
scroll to position [674, 0]
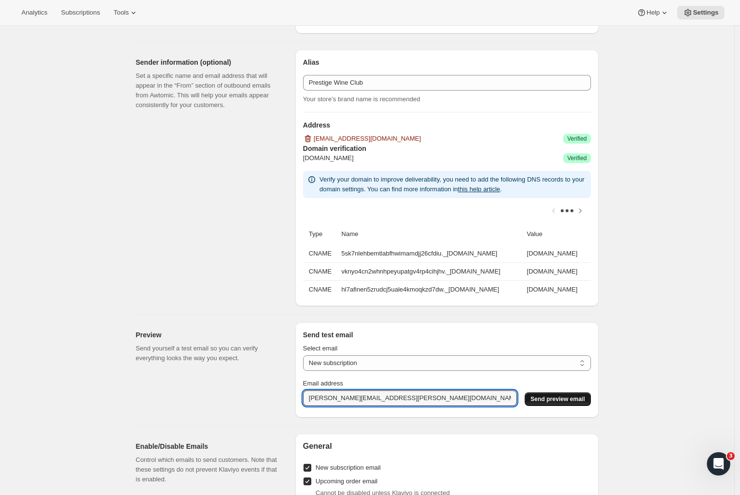
click at [565, 398] on span "Send preview email" at bounding box center [557, 399] width 54 height 8
click at [557, 403] on span "Send preview email" at bounding box center [557, 399] width 54 height 8
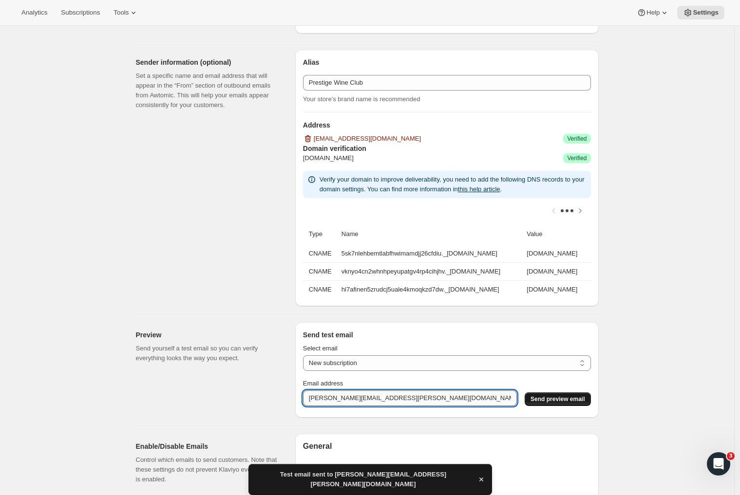
click at [341, 406] on input "ella.russell@cragagyrange.com" at bounding box center [410, 399] width 214 height 16
drag, startPoint x: 344, startPoint y: 406, endPoint x: 303, endPoint y: 407, distance: 41.4
click at [302, 407] on div "Send test email Select email New subscription Upcoming order Payment failure De…" at bounding box center [446, 369] width 303 height 95
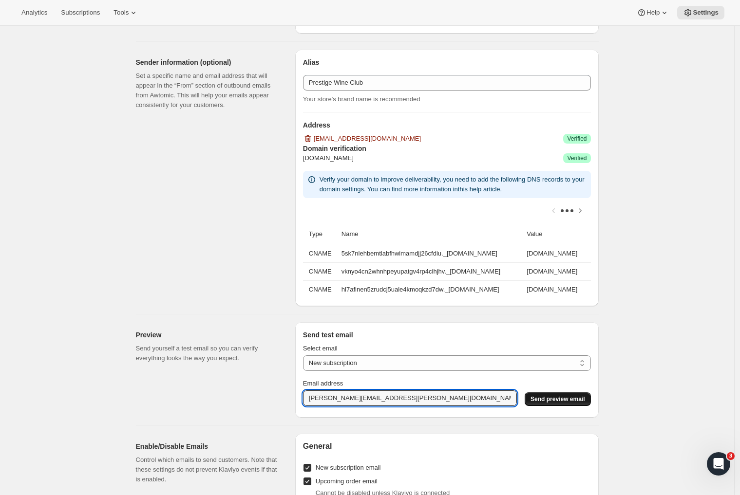
type input "joanne.deitch@cragagyrange.com"
click at [643, 342] on div "Email Settings. This page is ready Email Settings Design Add your logo and choo…" at bounding box center [367, 129] width 734 height 1556
select select "new-subscription"
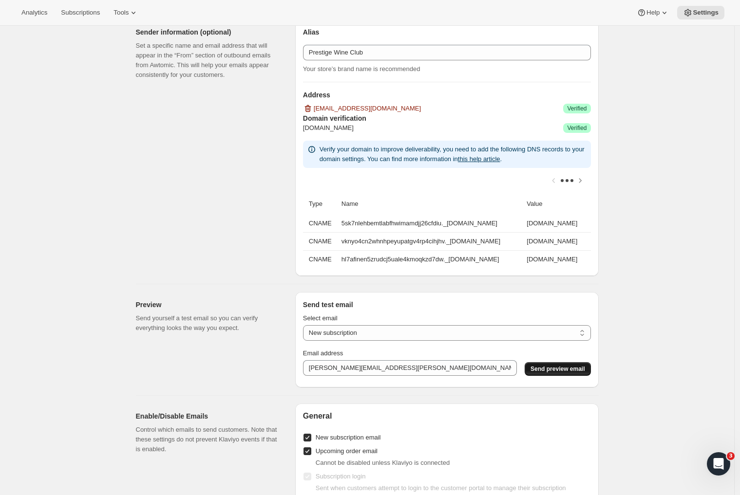
scroll to position [873, 0]
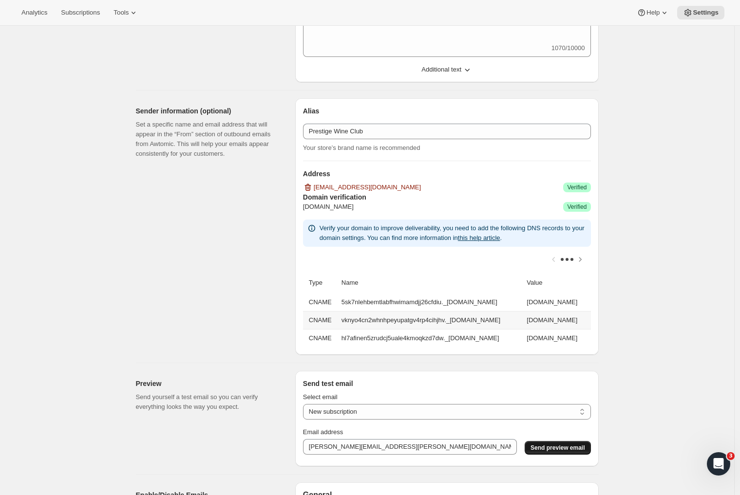
scroll to position [806, 0]
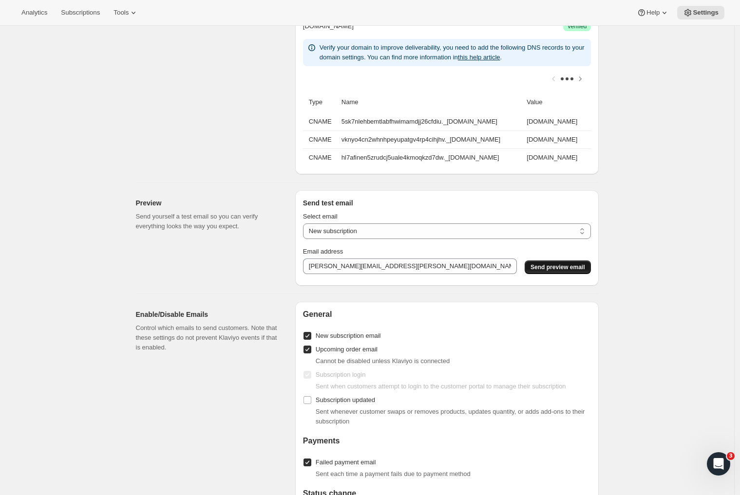
click at [556, 271] on span "Send preview email" at bounding box center [557, 267] width 54 height 8
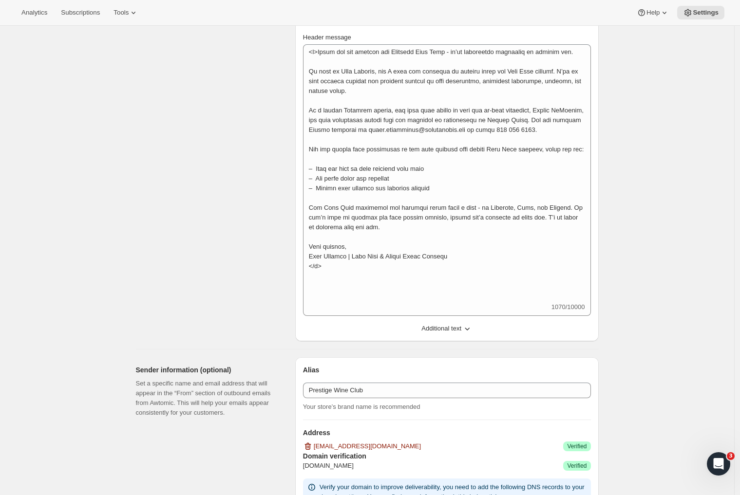
scroll to position [350, 0]
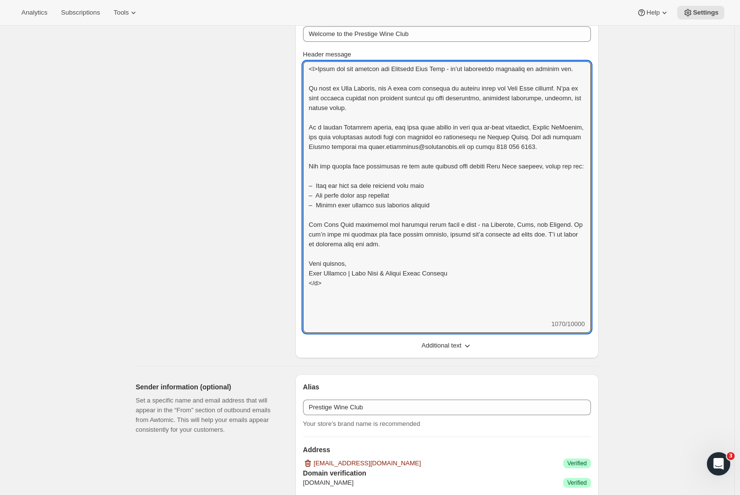
drag, startPoint x: 337, startPoint y: 315, endPoint x: 299, endPoint y: 49, distance: 269.1
click at [299, 49] on div "Select email New subscription Upcoming order Failed payment Delayed subscriptio…" at bounding box center [446, 165] width 303 height 387
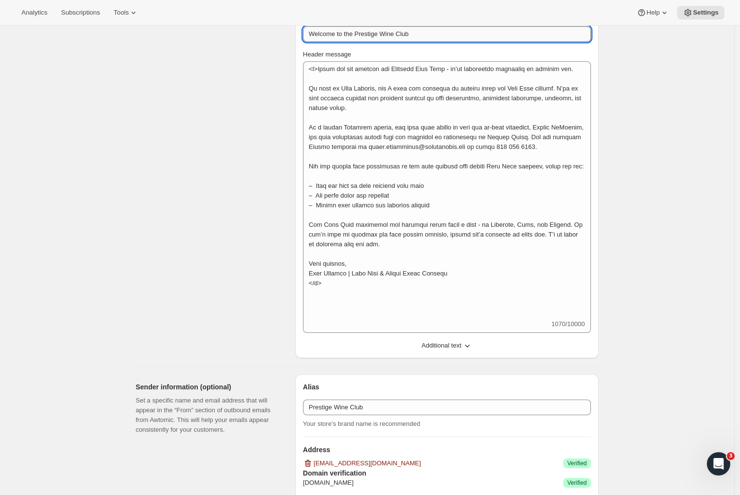
drag, startPoint x: 423, startPoint y: 33, endPoint x: 310, endPoint y: 36, distance: 113.5
click at [310, 36] on input "Welcome to the Prestige Wine Club" at bounding box center [447, 34] width 288 height 16
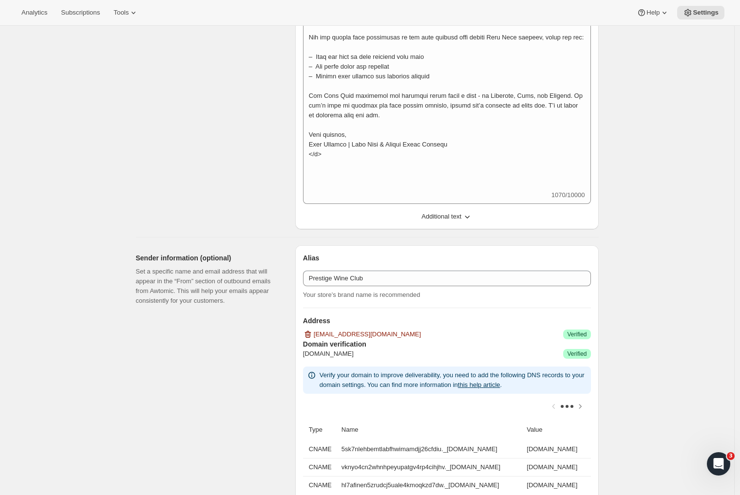
scroll to position [658, 0]
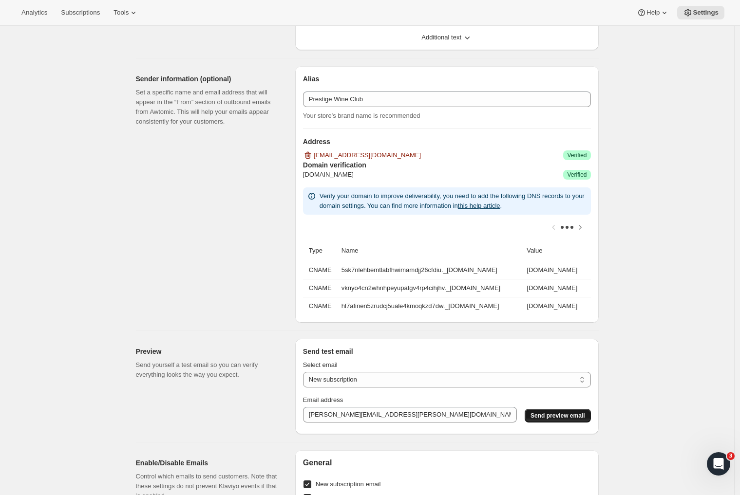
click at [151, 220] on div "Sender information (optional) Set a specific name and email address that will a…" at bounding box center [211, 194] width 151 height 257
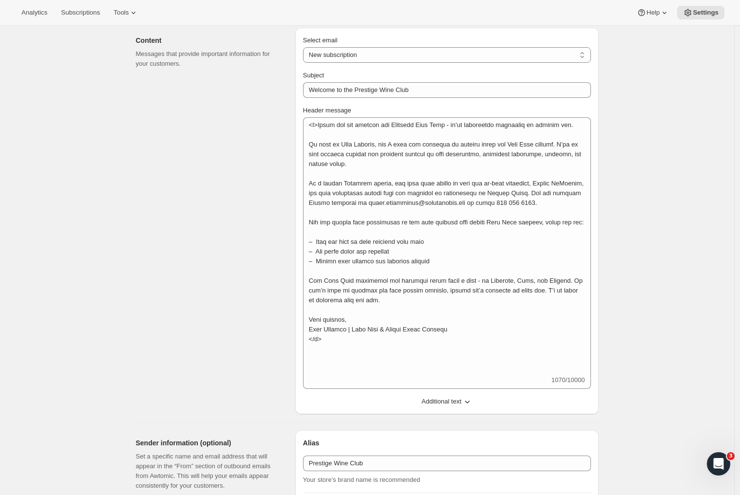
scroll to position [0, 0]
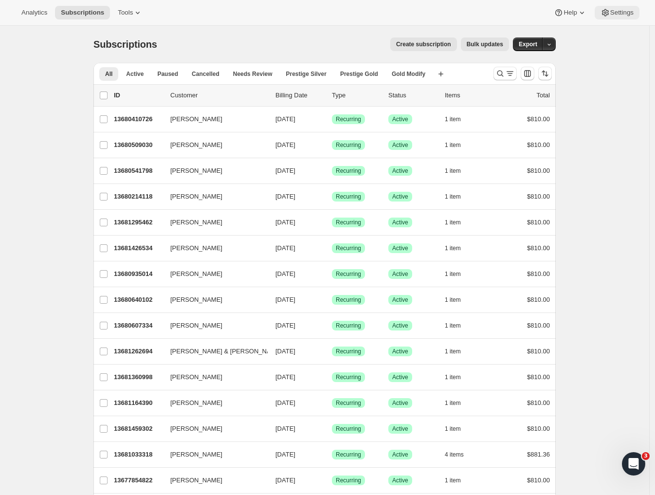
click at [616, 12] on span "Settings" at bounding box center [622, 13] width 23 height 8
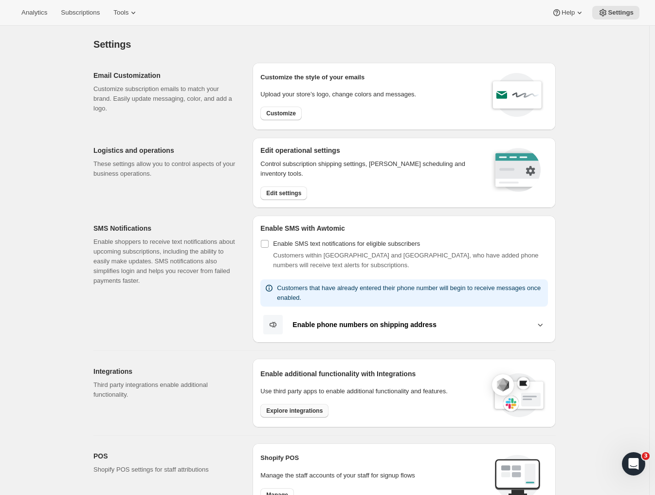
click at [299, 413] on span "Explore integrations" at bounding box center [294, 411] width 56 height 8
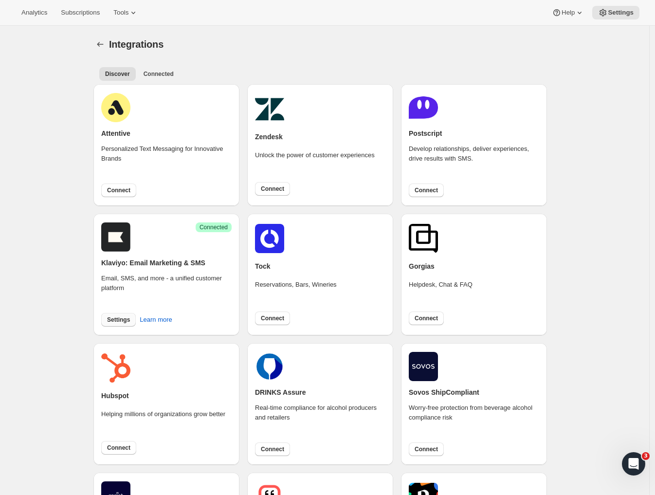
click at [130, 320] on span "Settings" at bounding box center [118, 320] width 23 height 8
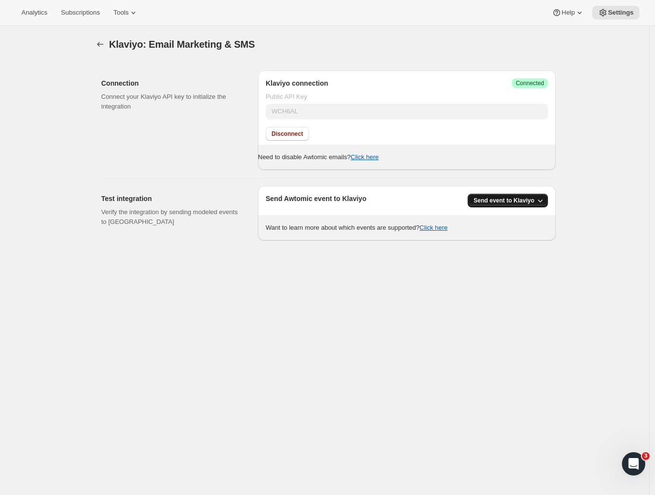
click at [545, 200] on icon "button" at bounding box center [541, 201] width 10 height 10
click at [495, 240] on span "All Awtomic events" at bounding box center [505, 237] width 53 height 7
